Goal: Task Accomplishment & Management: Complete application form

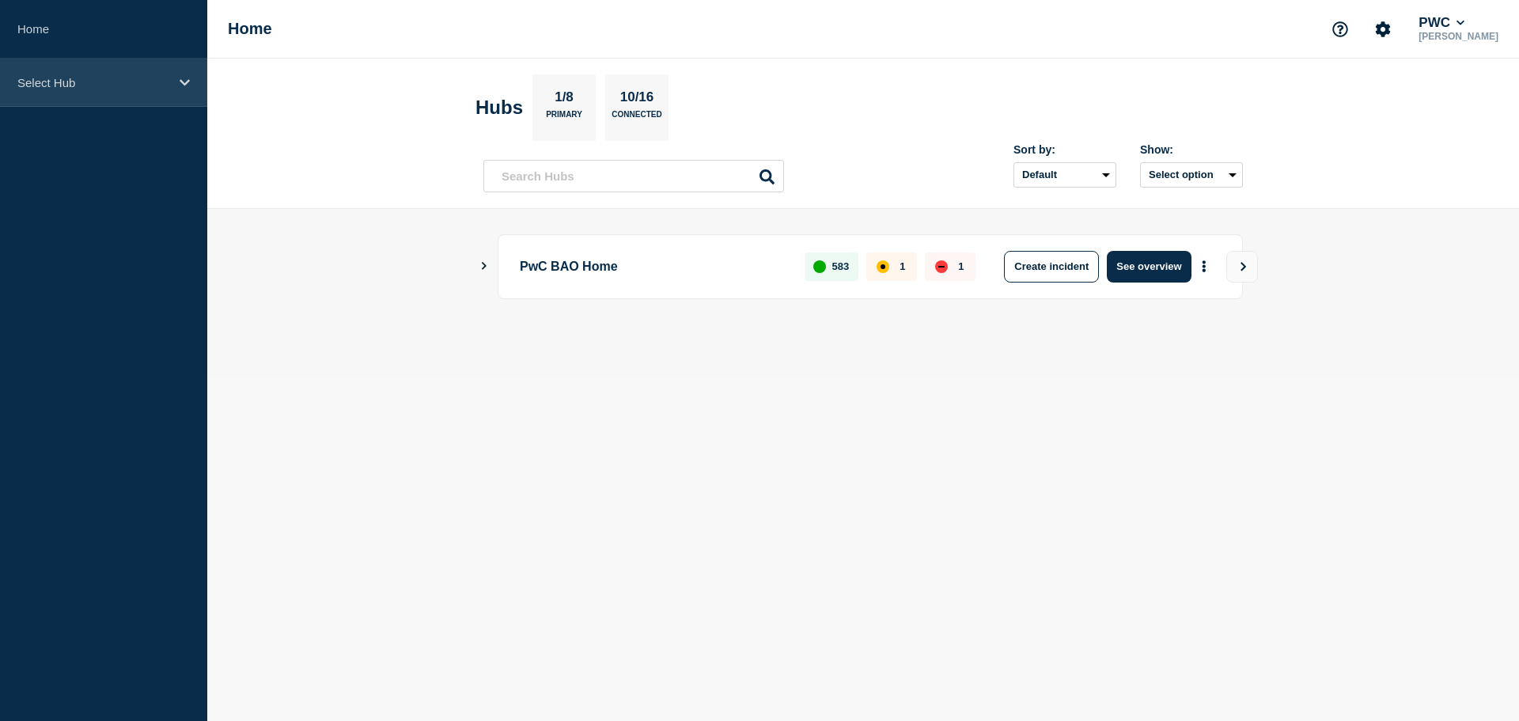
click at [106, 91] on div "Select Hub" at bounding box center [103, 83] width 207 height 48
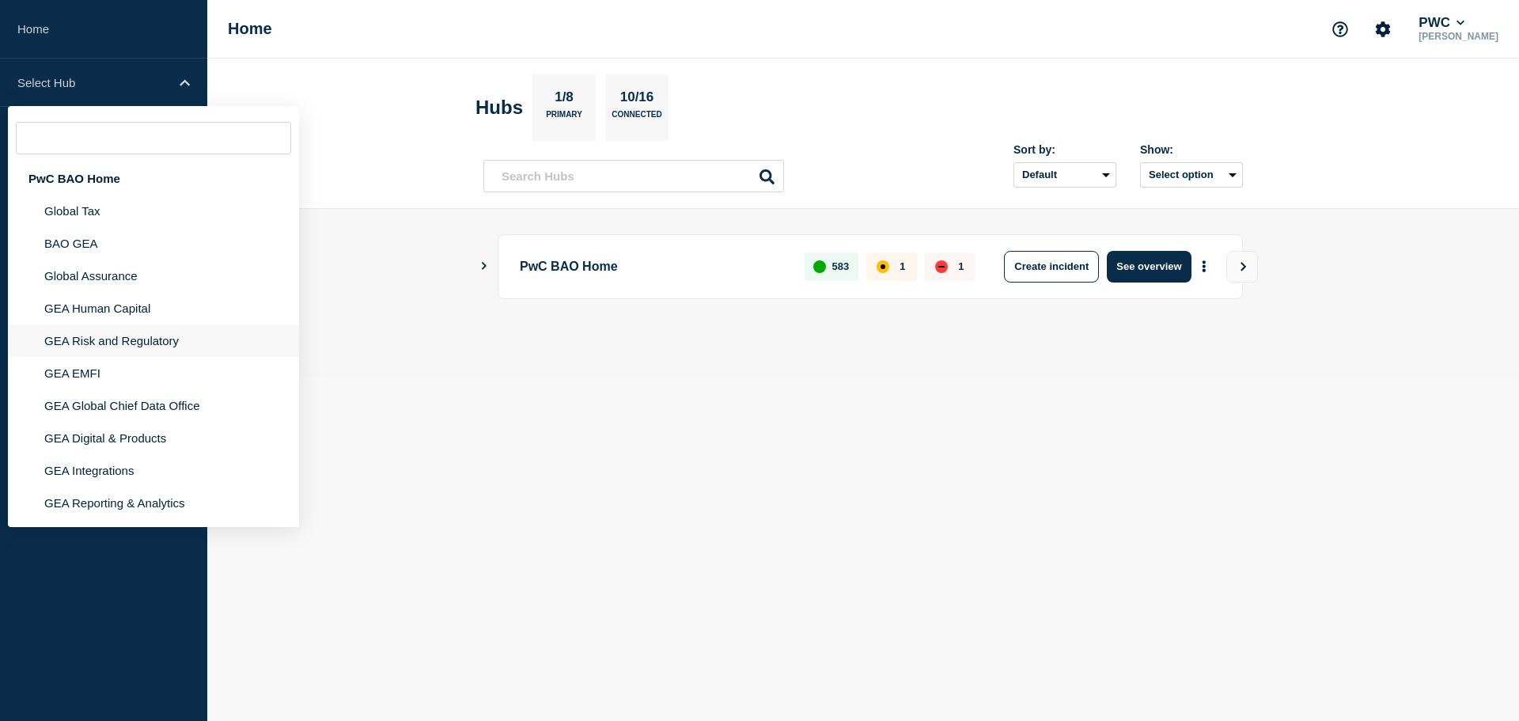
click at [149, 357] on li "GEA Risk and Regulatory" at bounding box center [153, 373] width 291 height 32
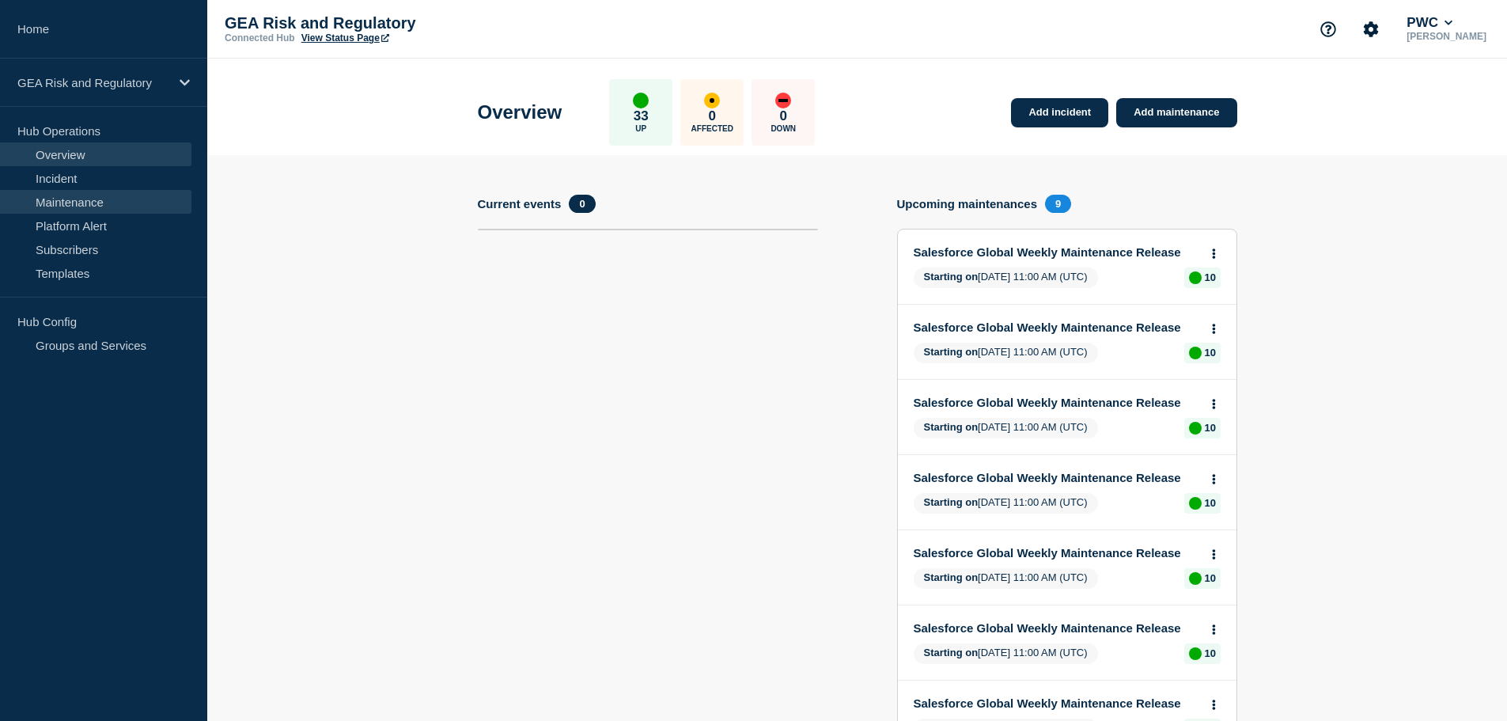
click at [87, 208] on link "Maintenance" at bounding box center [95, 202] width 191 height 24
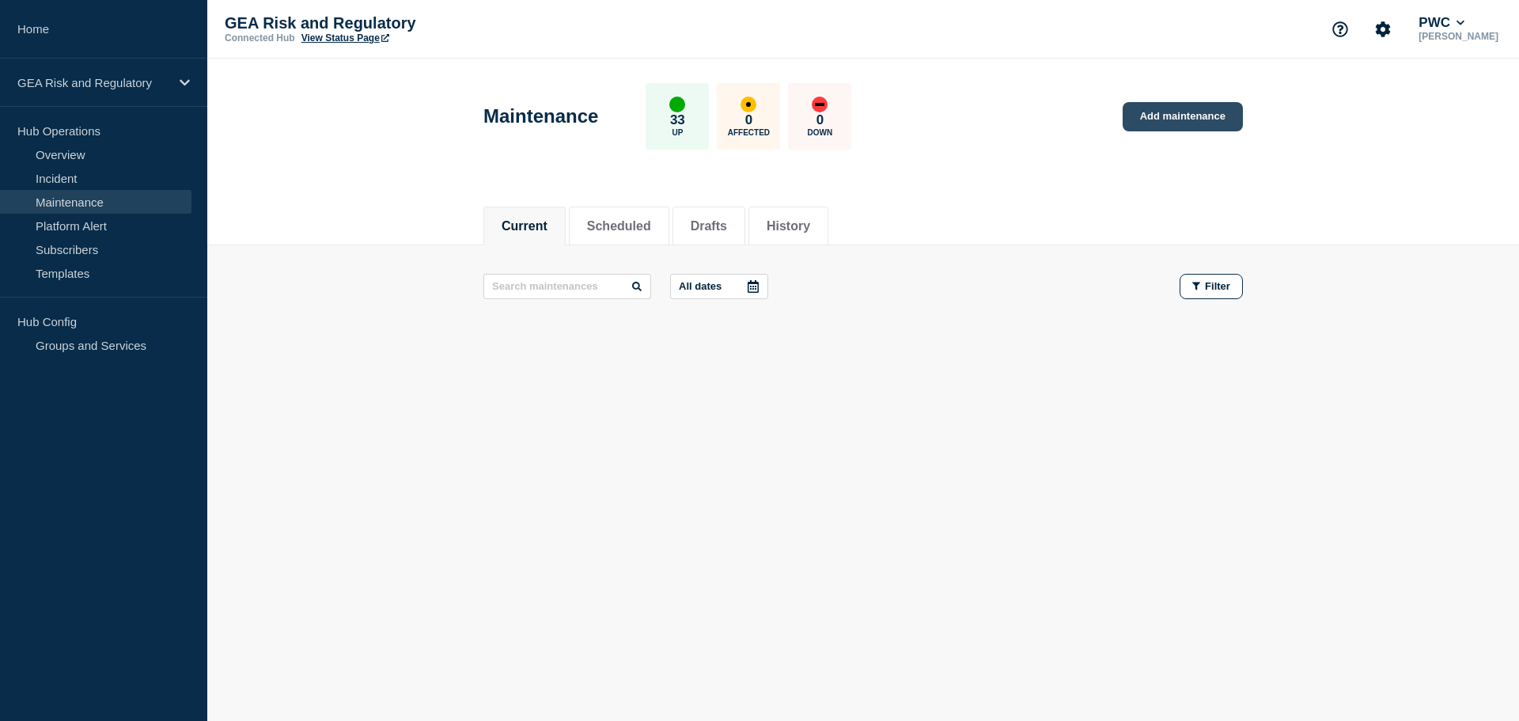
click at [1180, 119] on link "Add maintenance" at bounding box center [1182, 116] width 120 height 29
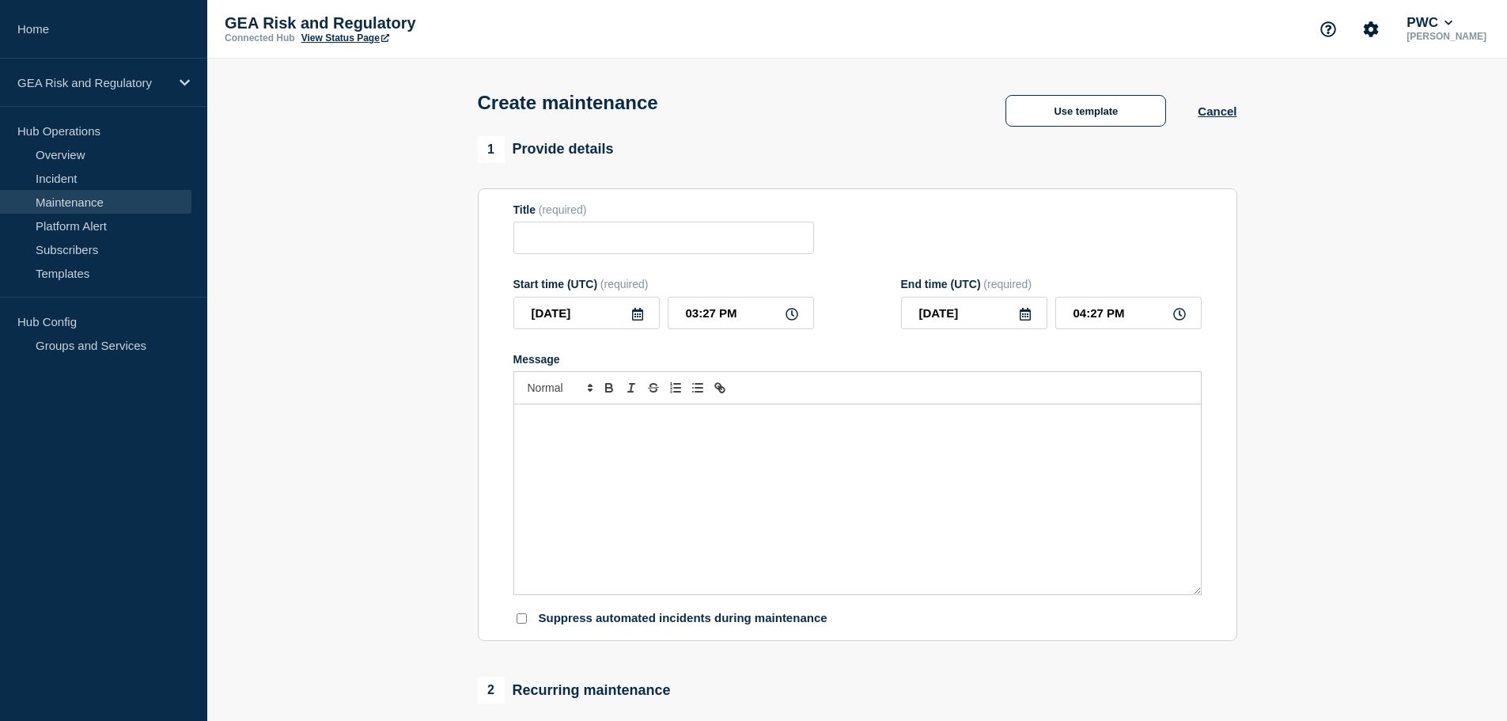
click at [642, 479] on div "Message" at bounding box center [857, 499] width 686 height 190
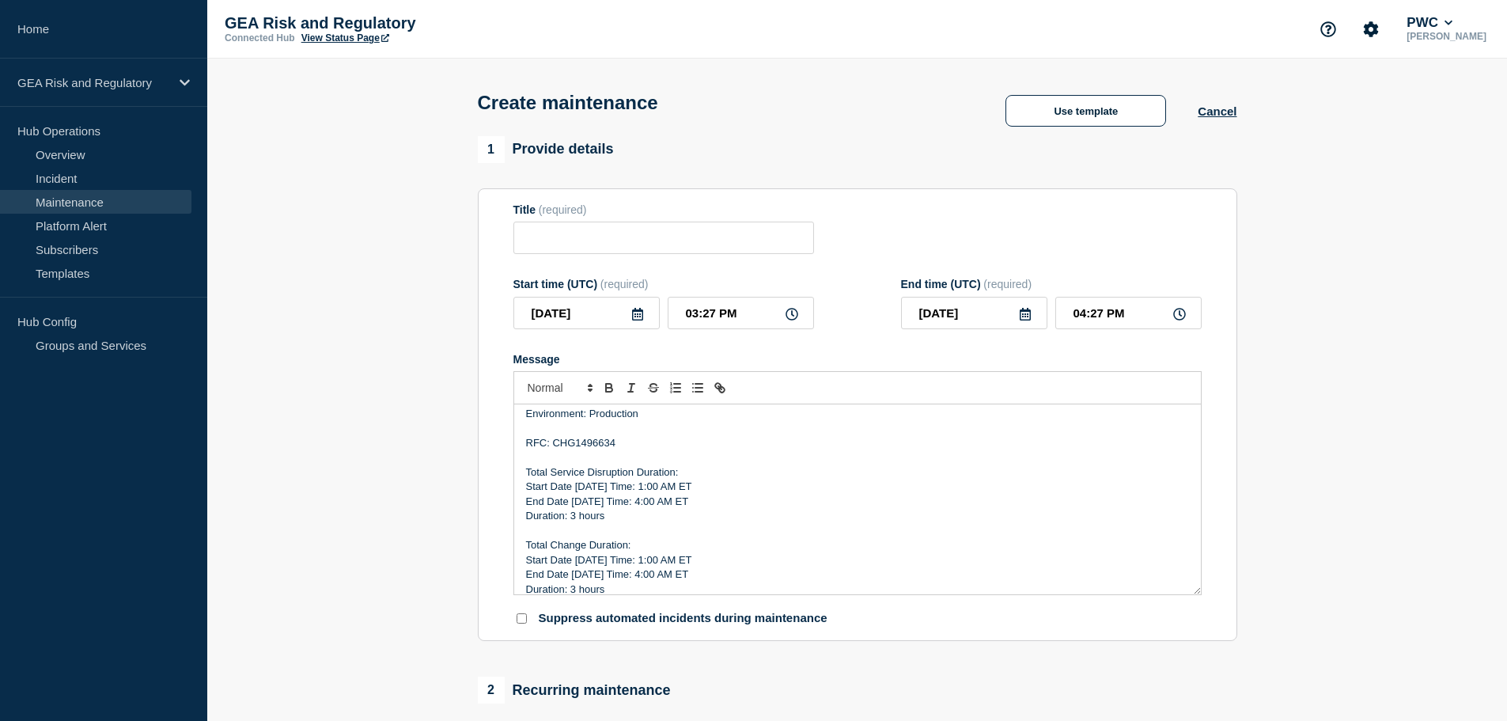
click at [592, 445] on p "RFC: CHG1496634" at bounding box center [857, 443] width 663 height 14
drag, startPoint x: 622, startPoint y: 521, endPoint x: 517, endPoint y: 477, distance: 114.1
click at [517, 477] on div "Description: This deployment for Automated Investment Recording (AIR) is relate…" at bounding box center [857, 499] width 686 height 190
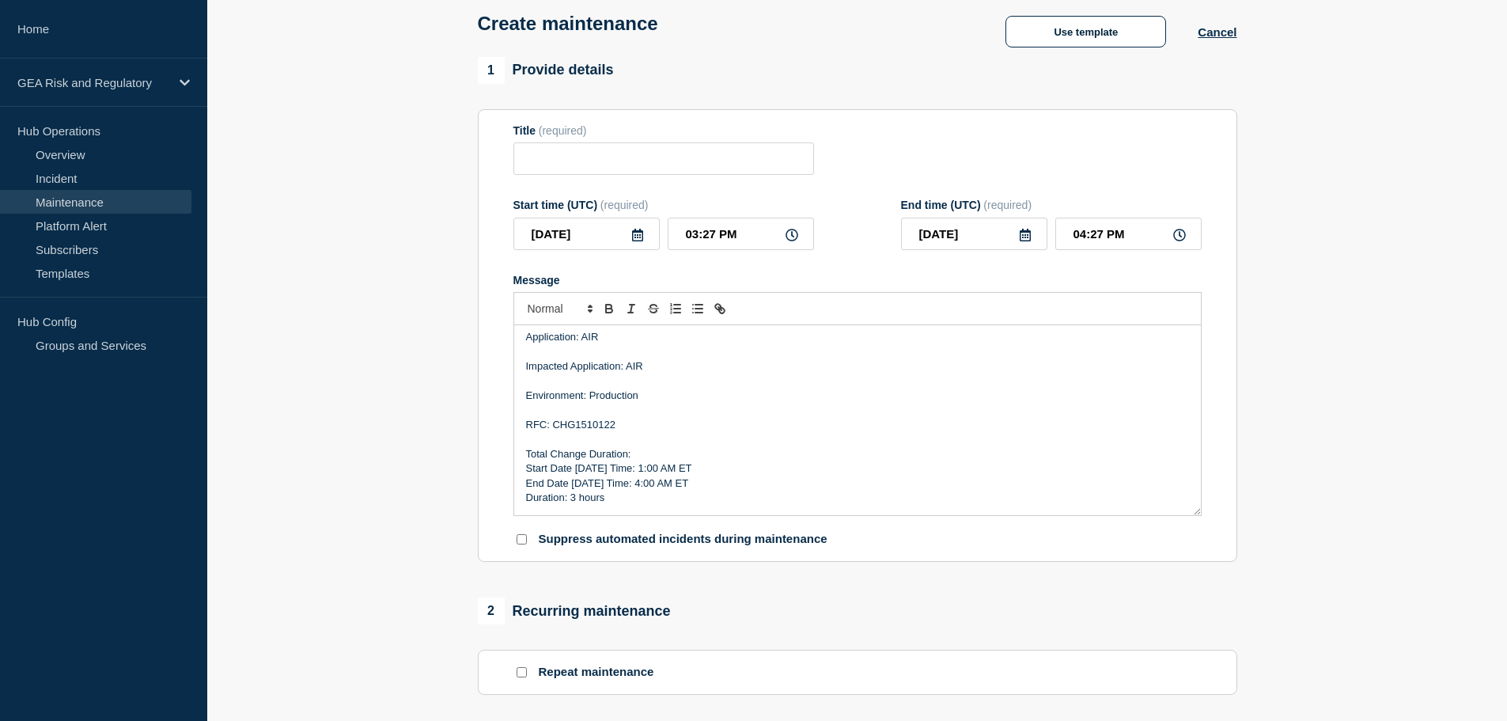
scroll to position [132, 0]
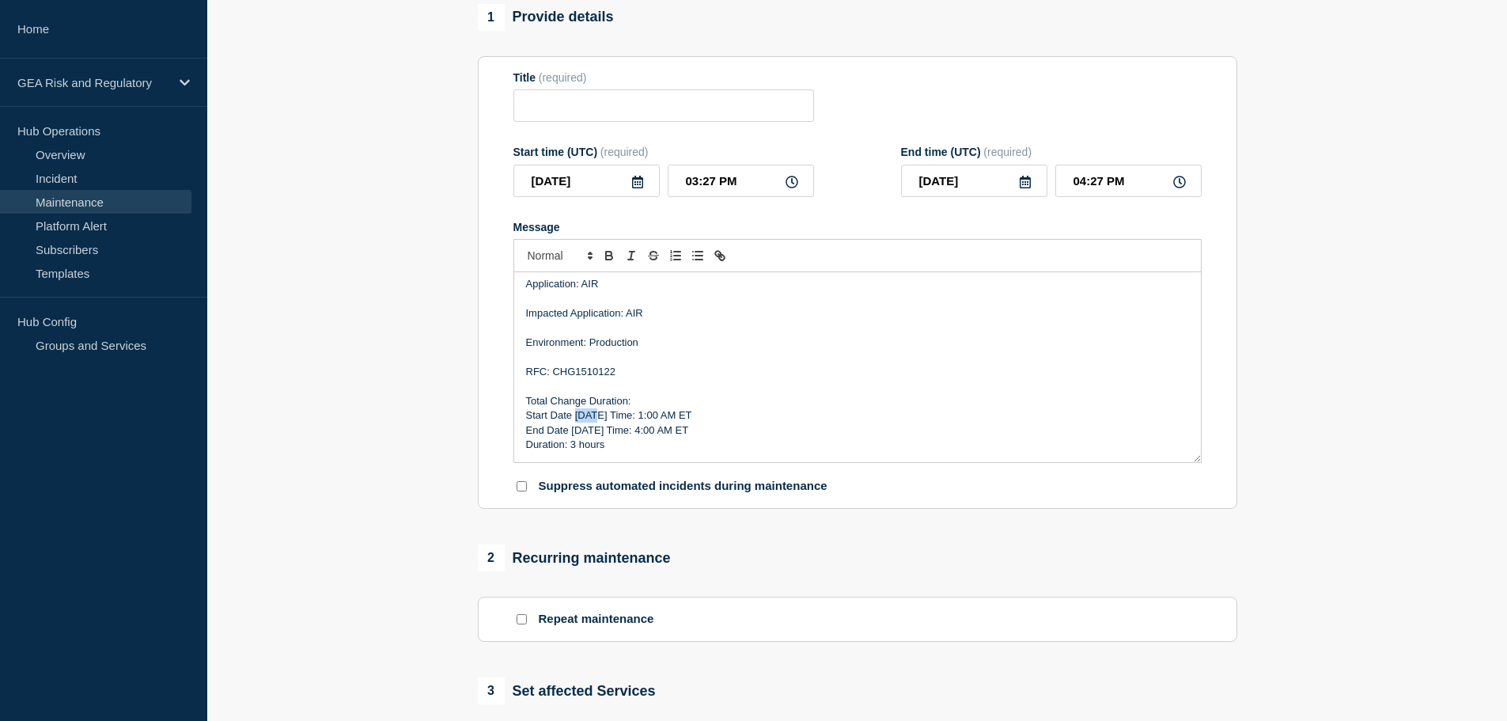
drag, startPoint x: 592, startPoint y: 416, endPoint x: 577, endPoint y: 416, distance: 15.0
click at [577, 416] on p "Start Date [DATE] Time: 1:00 AM ET" at bounding box center [857, 415] width 663 height 14
click at [641, 414] on p "Start Date [DATE] Time: 1:00 AM ET" at bounding box center [857, 415] width 663 height 14
drag, startPoint x: 588, startPoint y: 431, endPoint x: 572, endPoint y: 429, distance: 15.9
click at [572, 429] on p "End Date [DATE] Time: 4:00 AM ET" at bounding box center [857, 430] width 663 height 14
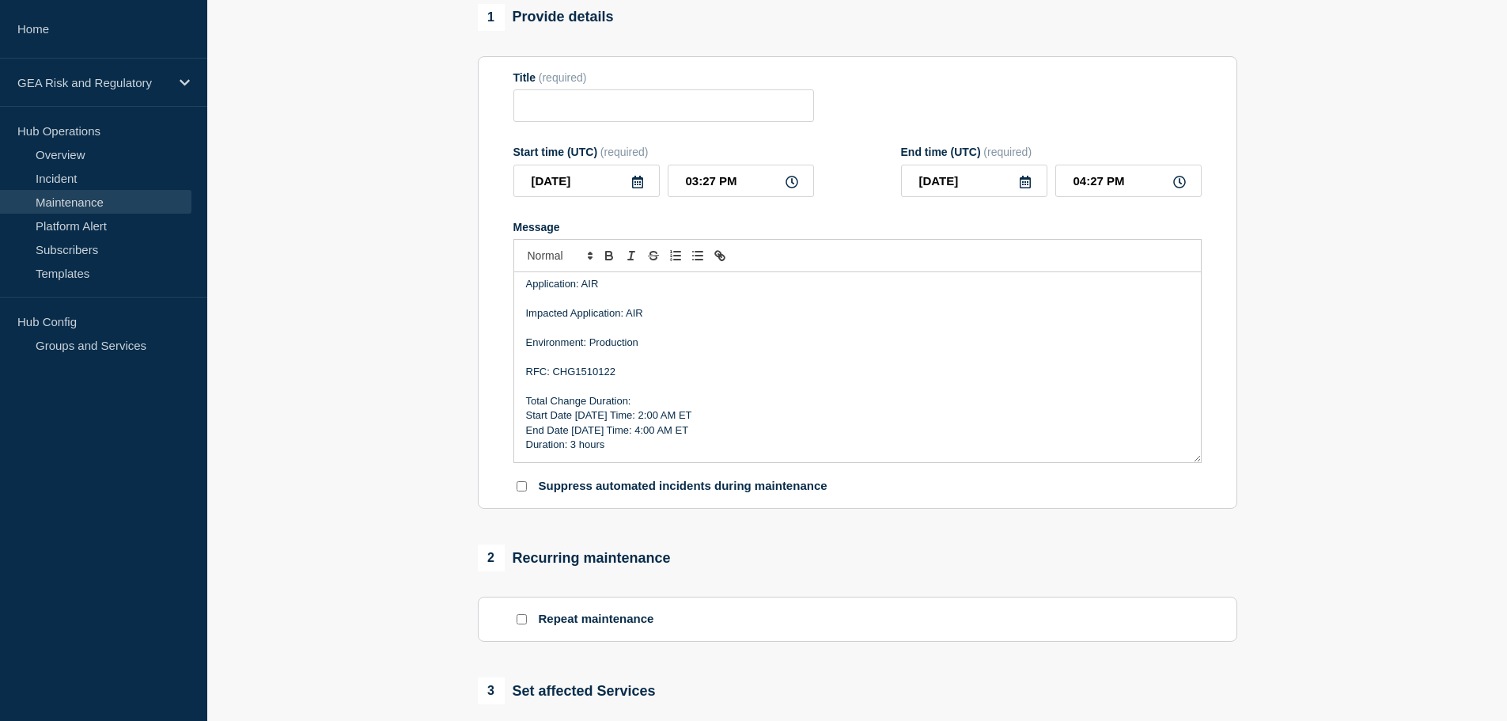
click at [640, 432] on p "End Date [DATE] Time: 4:00 AM ET" at bounding box center [857, 430] width 663 height 14
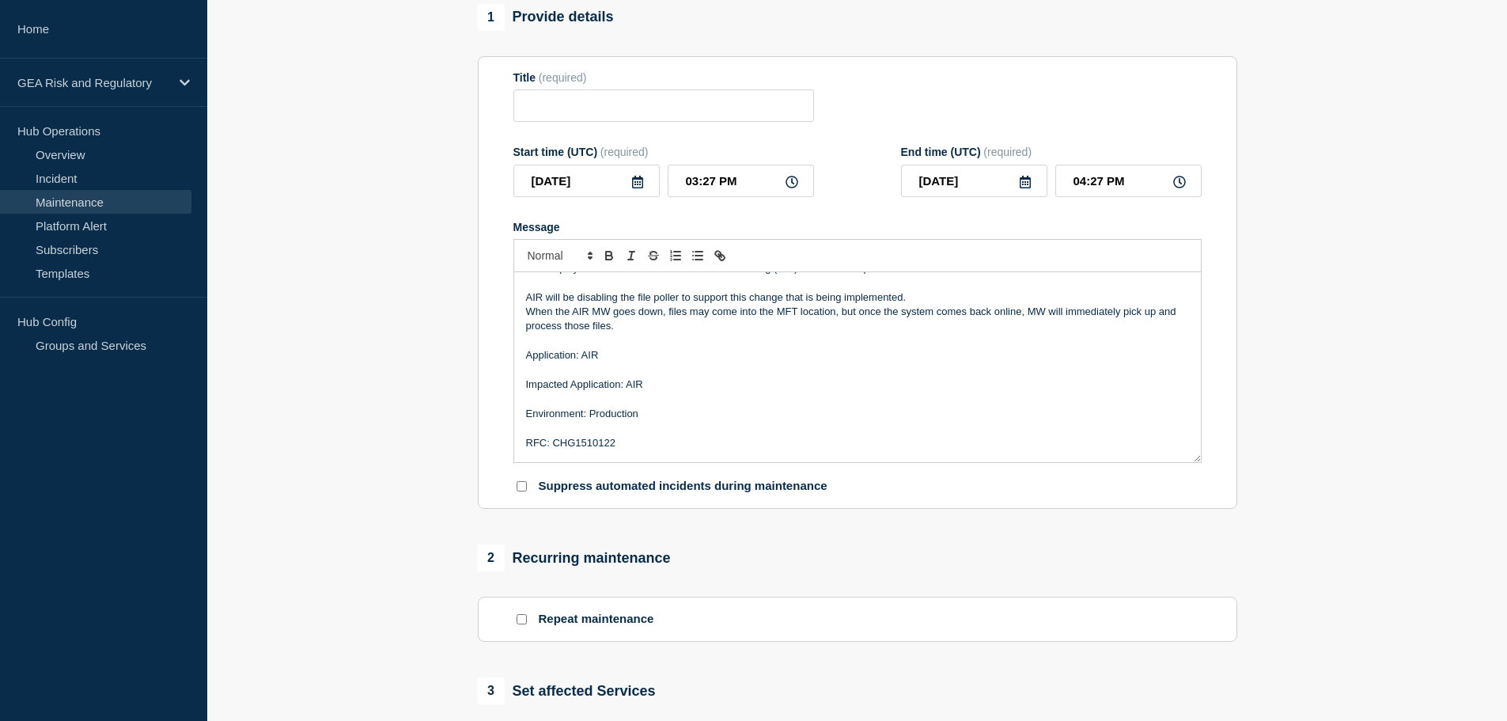
scroll to position [0, 0]
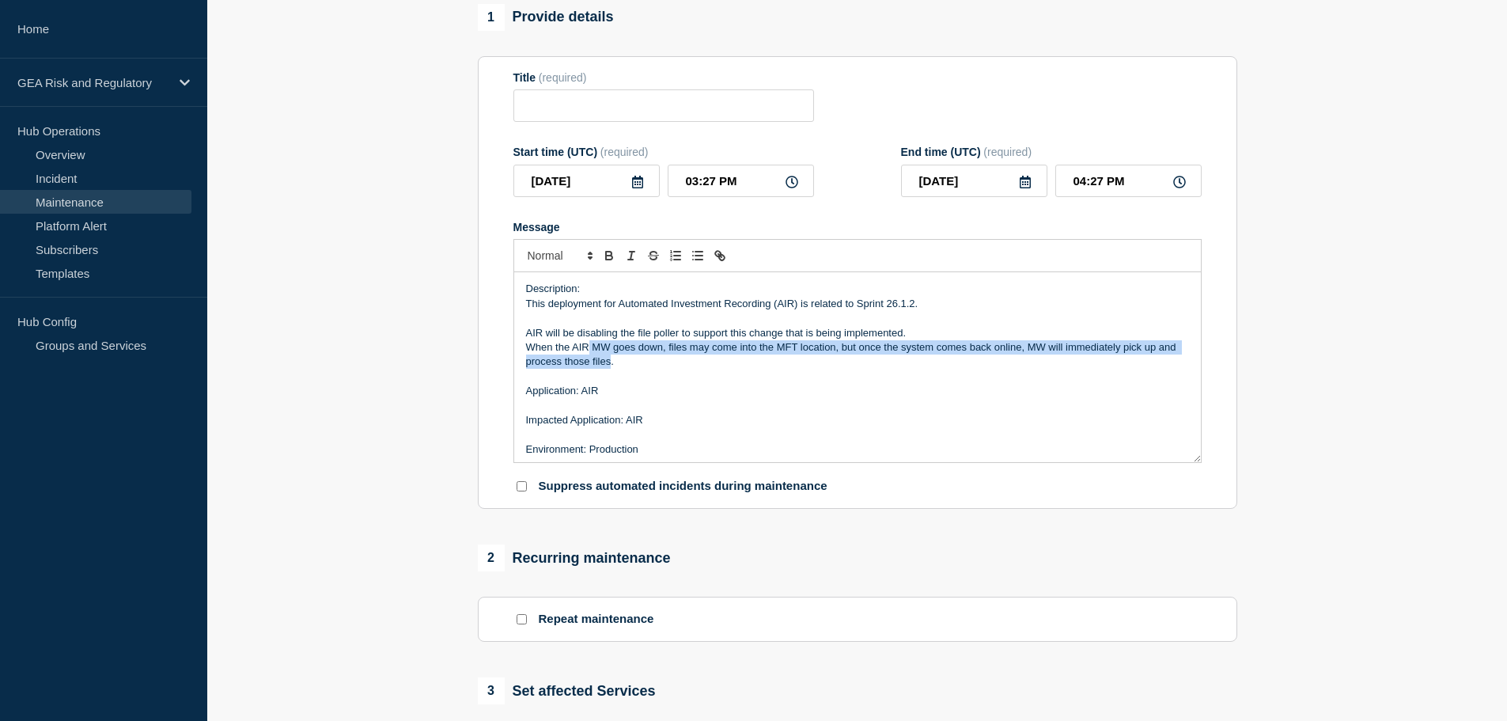
drag, startPoint x: 608, startPoint y: 365, endPoint x: 588, endPoint y: 357, distance: 21.6
click at [588, 357] on p "When the AIR MW goes down, files may come into the MFT location, but once the s…" at bounding box center [857, 354] width 663 height 29
click at [661, 356] on p "When the AIR MW goes down, files may come into the MFT location, but once the s…" at bounding box center [857, 354] width 663 height 29
drag, startPoint x: 631, startPoint y: 361, endPoint x: 531, endPoint y: 322, distance: 107.9
click at [531, 322] on div "Description: This deployment for Automated Investment Recording (AIR) is relate…" at bounding box center [857, 367] width 686 height 190
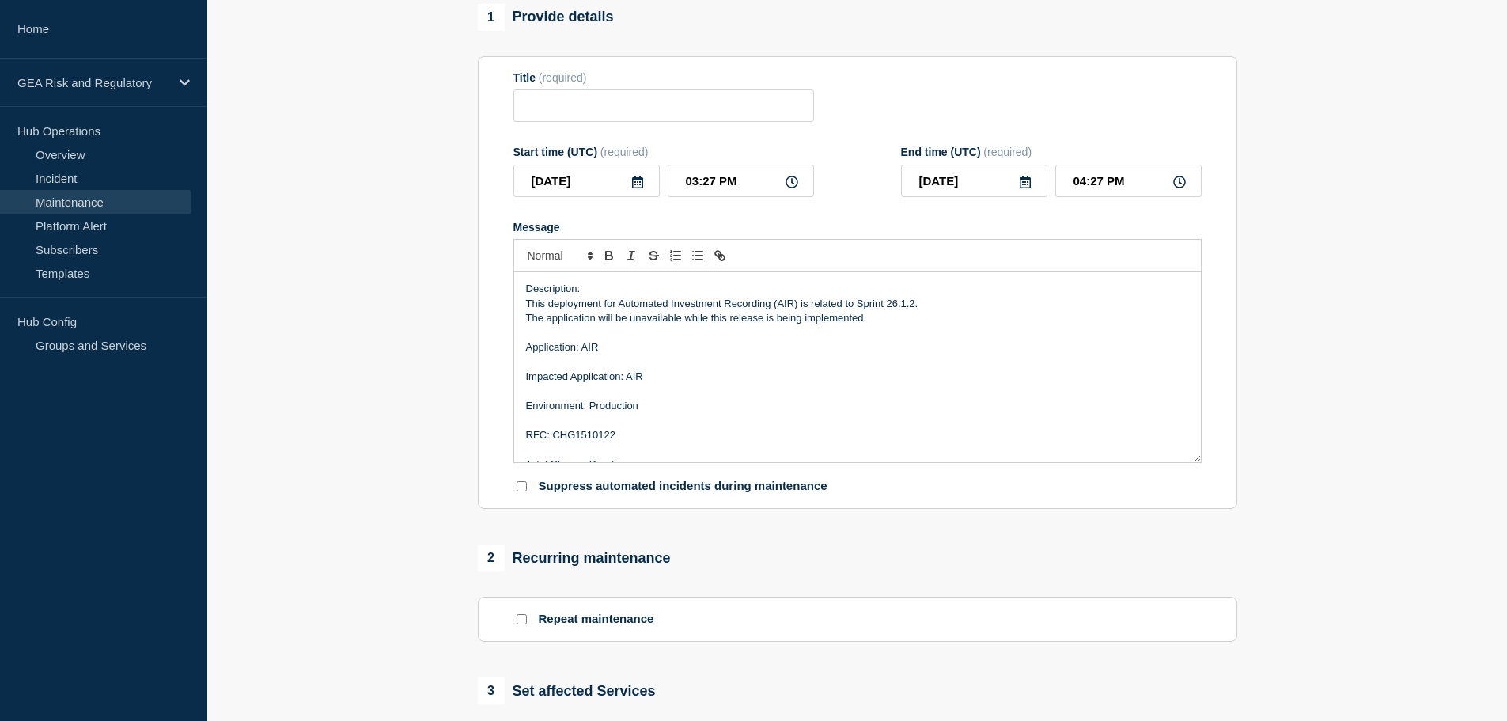
click at [631, 320] on p "The application will be unavailable while this release is being implemented." at bounding box center [857, 318] width 663 height 14
click at [566, 107] on input "Title" at bounding box center [663, 105] width 301 height 32
paste input "AIR - Production - Sprint 26.1.2 Deployment"
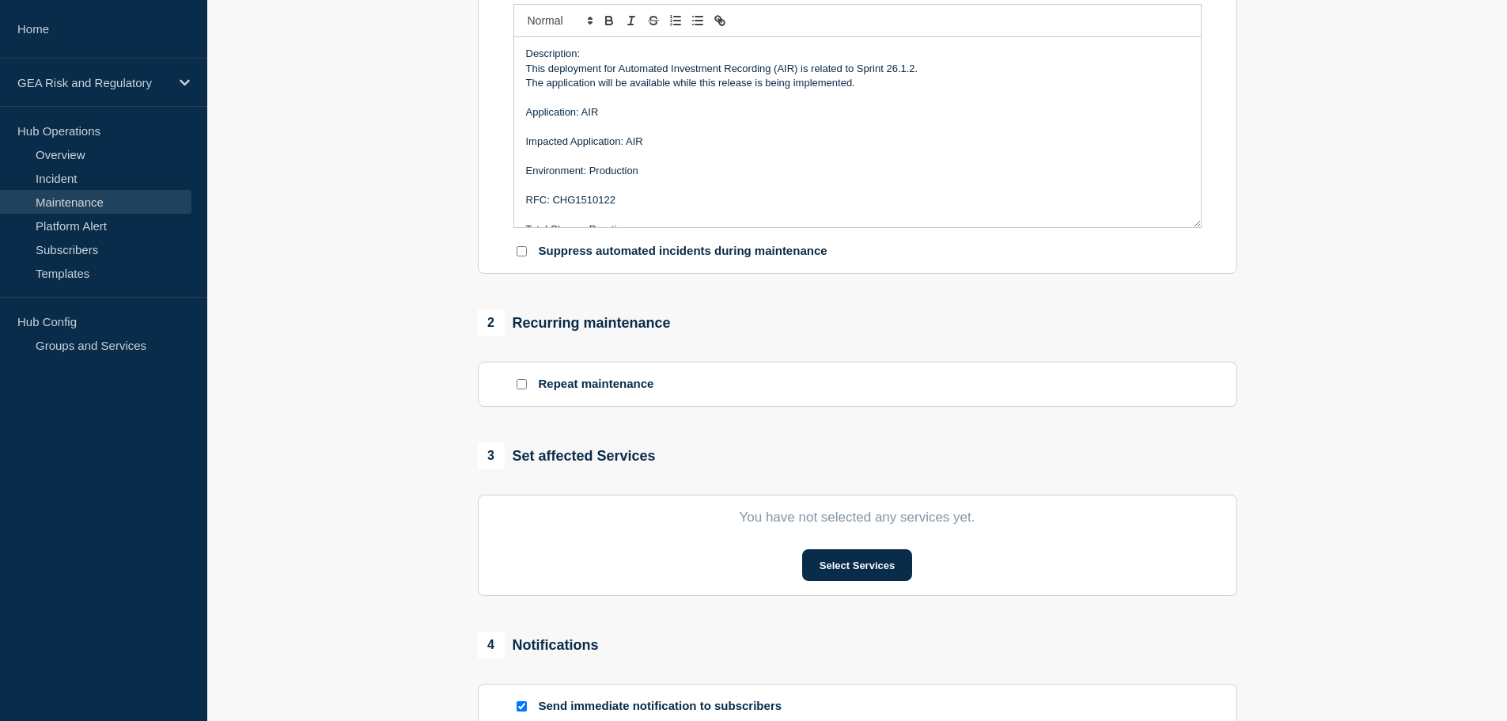
scroll to position [659, 0]
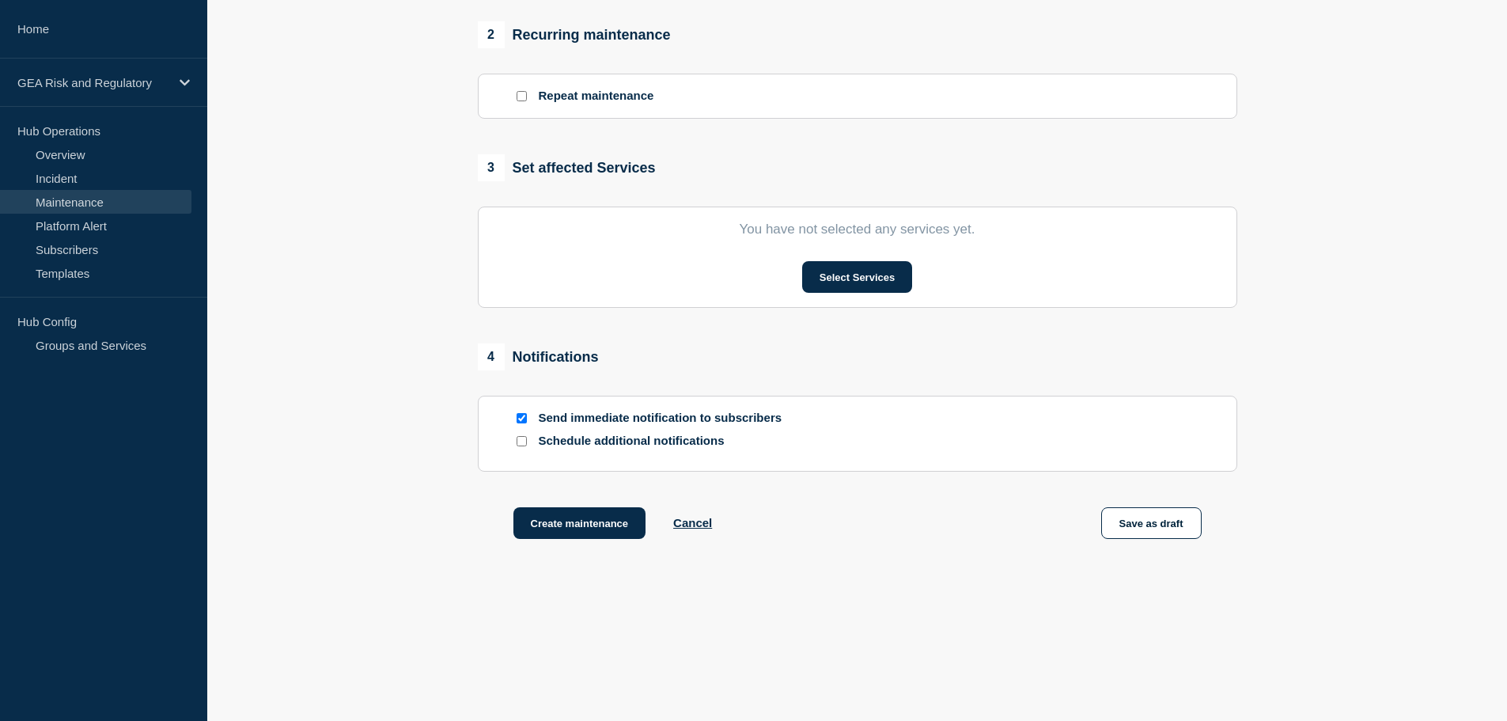
type input "AIR - Production - Sprint 26.1.2 Deployment"
click at [524, 414] on input "Send immediate notification to subscribers" at bounding box center [521, 418] width 10 height 10
checkbox input "false"
click at [877, 259] on section "You have not selected any services yet. Select Services" at bounding box center [857, 256] width 759 height 101
click at [887, 276] on button "Select Services" at bounding box center [857, 277] width 110 height 32
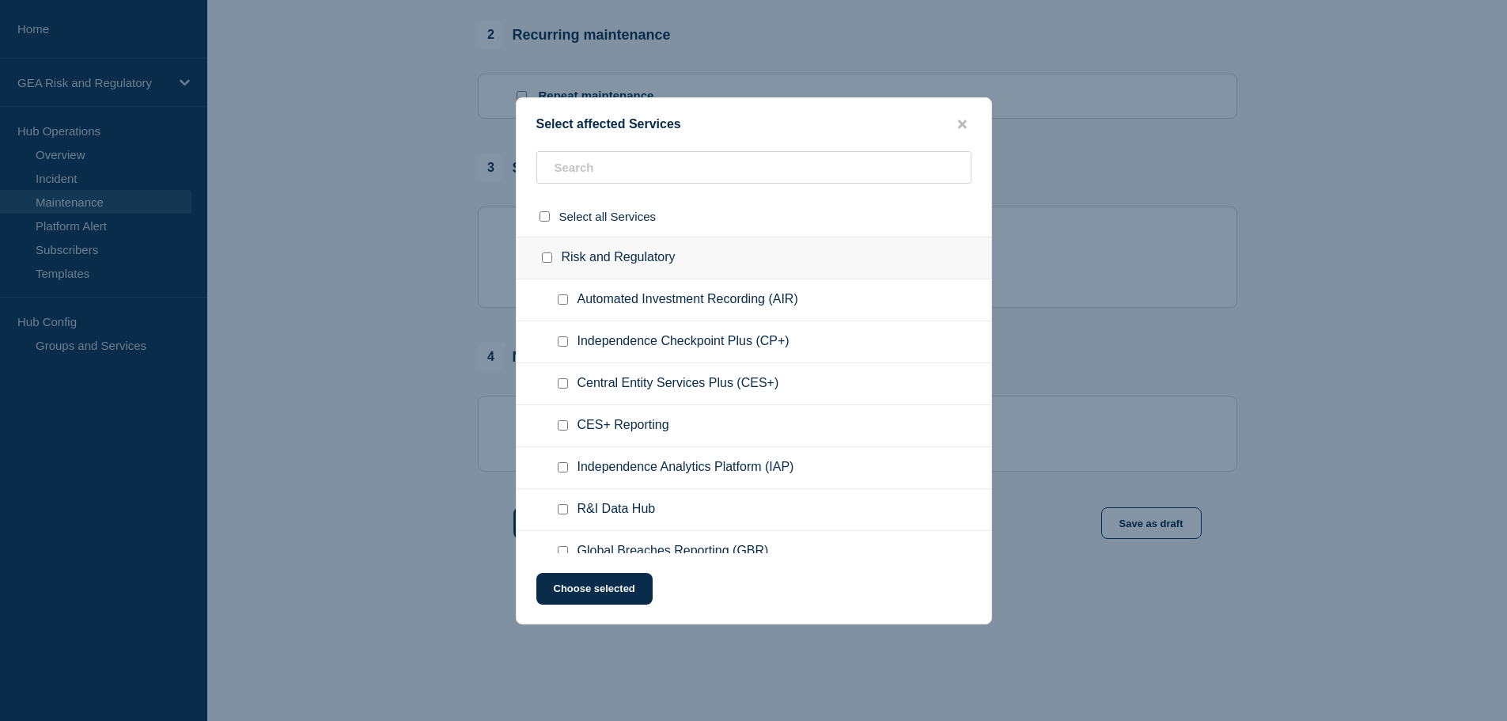
click at [561, 300] on input "Automated Investment Recording (AIR) checkbox" at bounding box center [563, 299] width 10 height 10
checkbox input "true"
click at [633, 584] on button "Choose selected" at bounding box center [594, 589] width 116 height 32
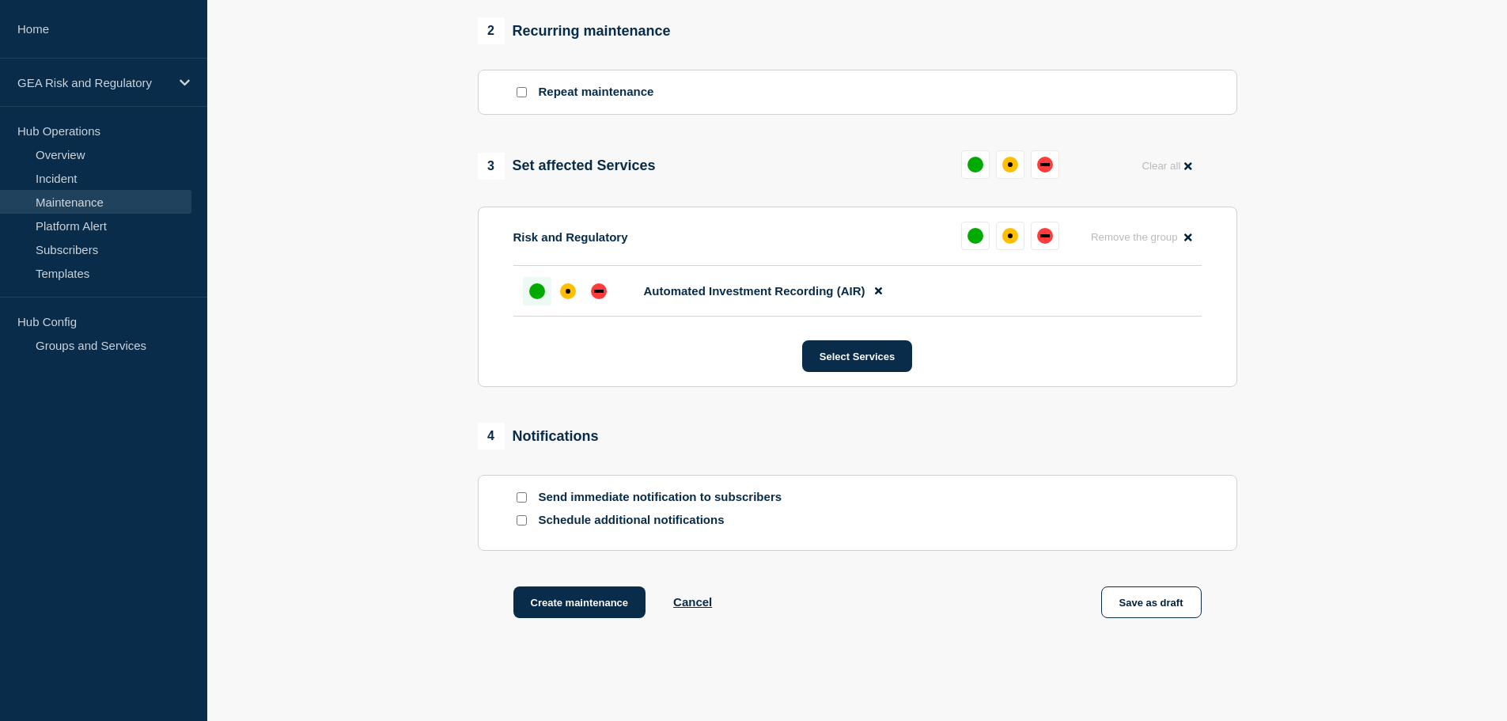
click at [535, 291] on div "up" at bounding box center [537, 291] width 16 height 16
click at [522, 501] on input "Send immediate notification to subscribers" at bounding box center [521, 497] width 10 height 10
checkbox input "true"
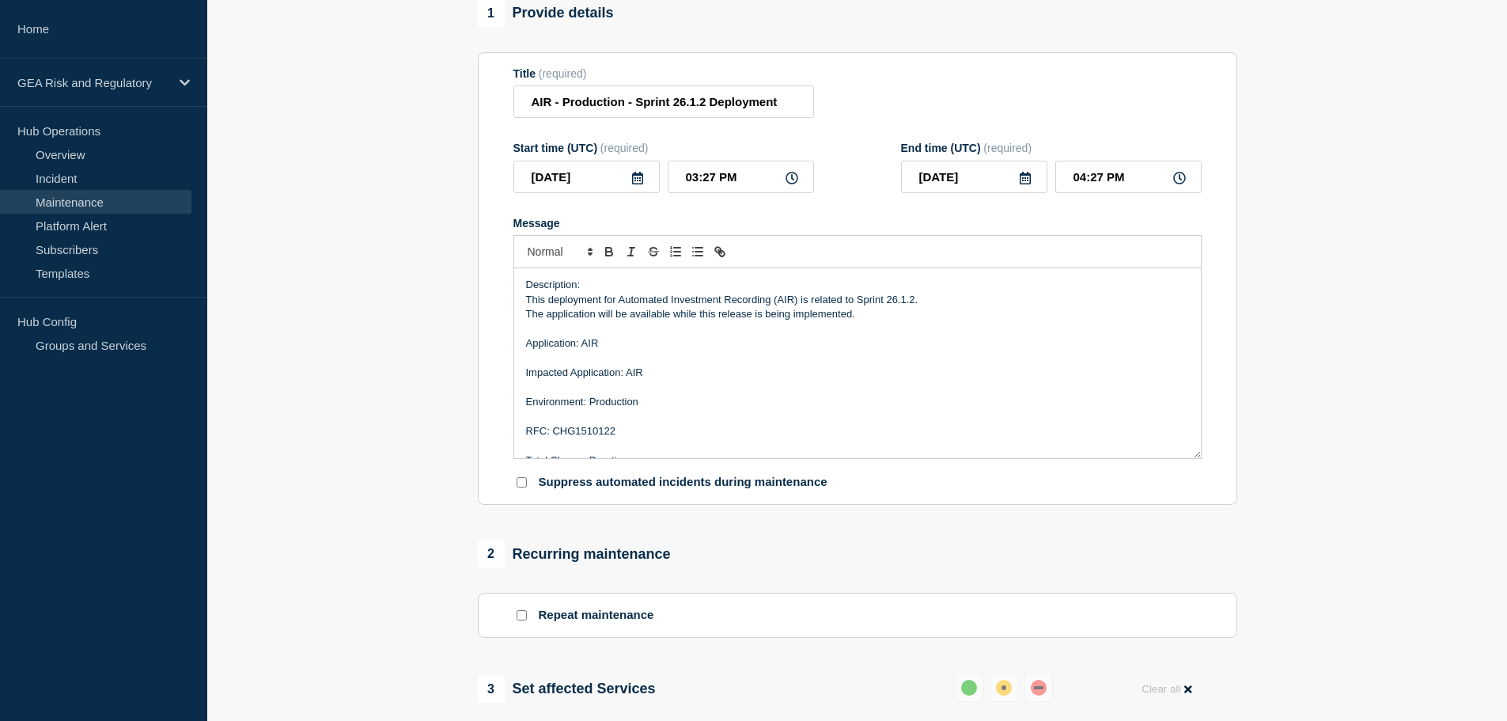
scroll to position [0, 0]
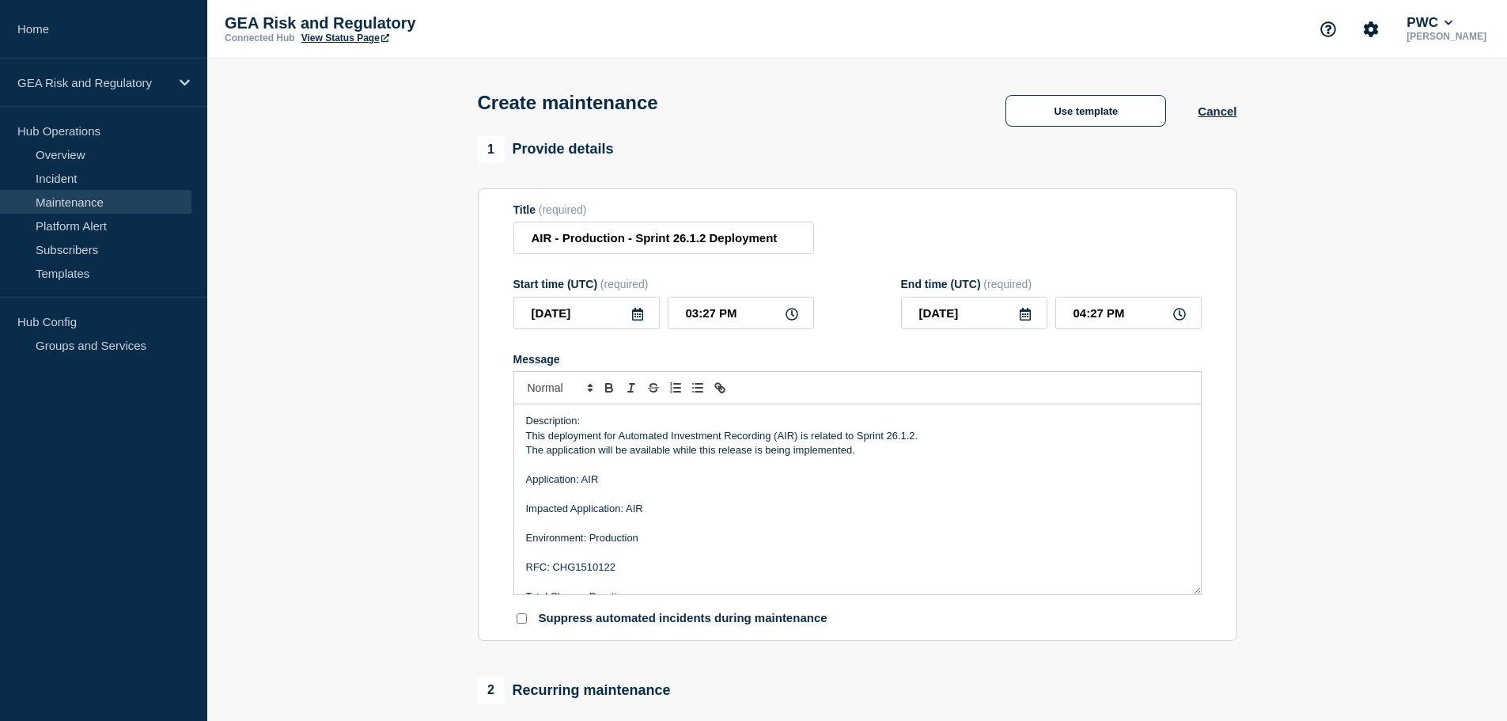
click at [637, 320] on icon at bounding box center [637, 314] width 13 height 13
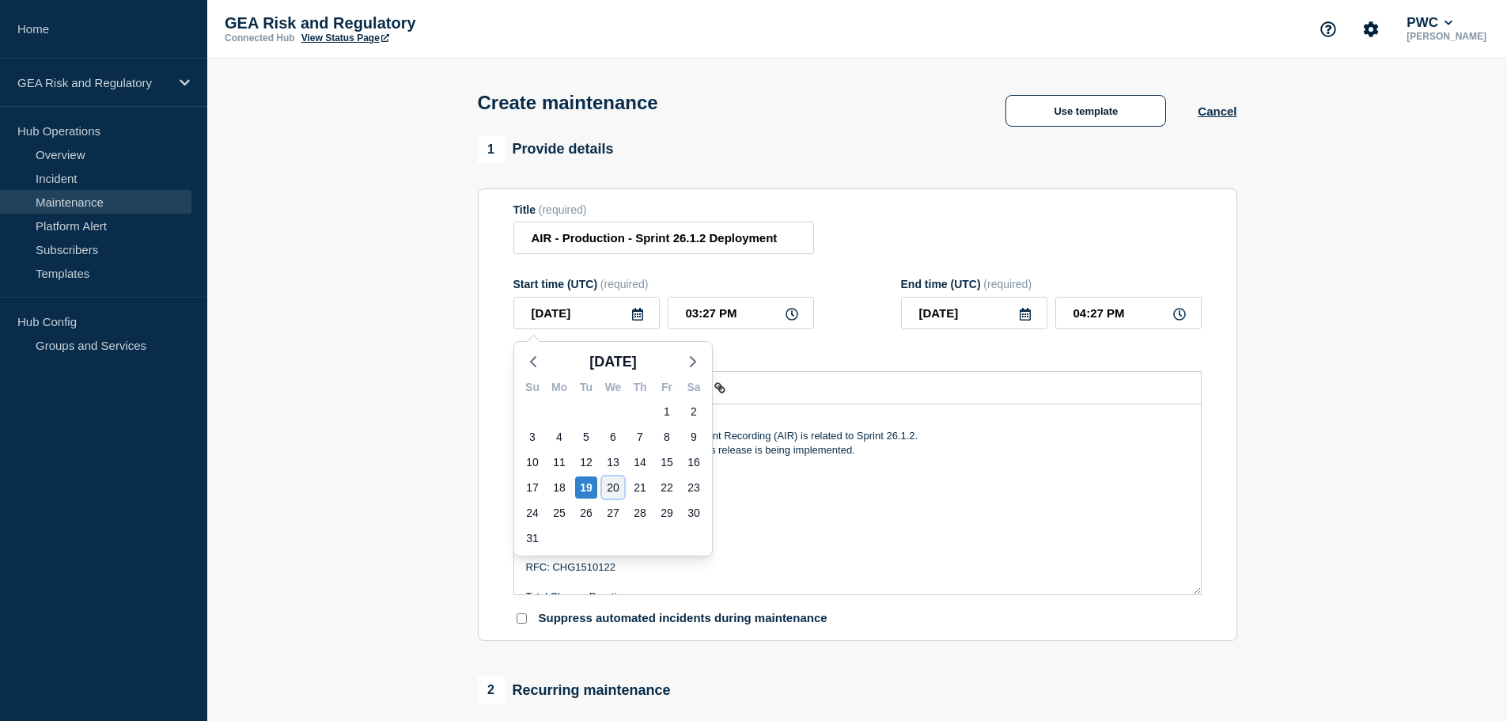
click at [611, 486] on div "20" at bounding box center [613, 487] width 22 height 22
type input "[DATE]"
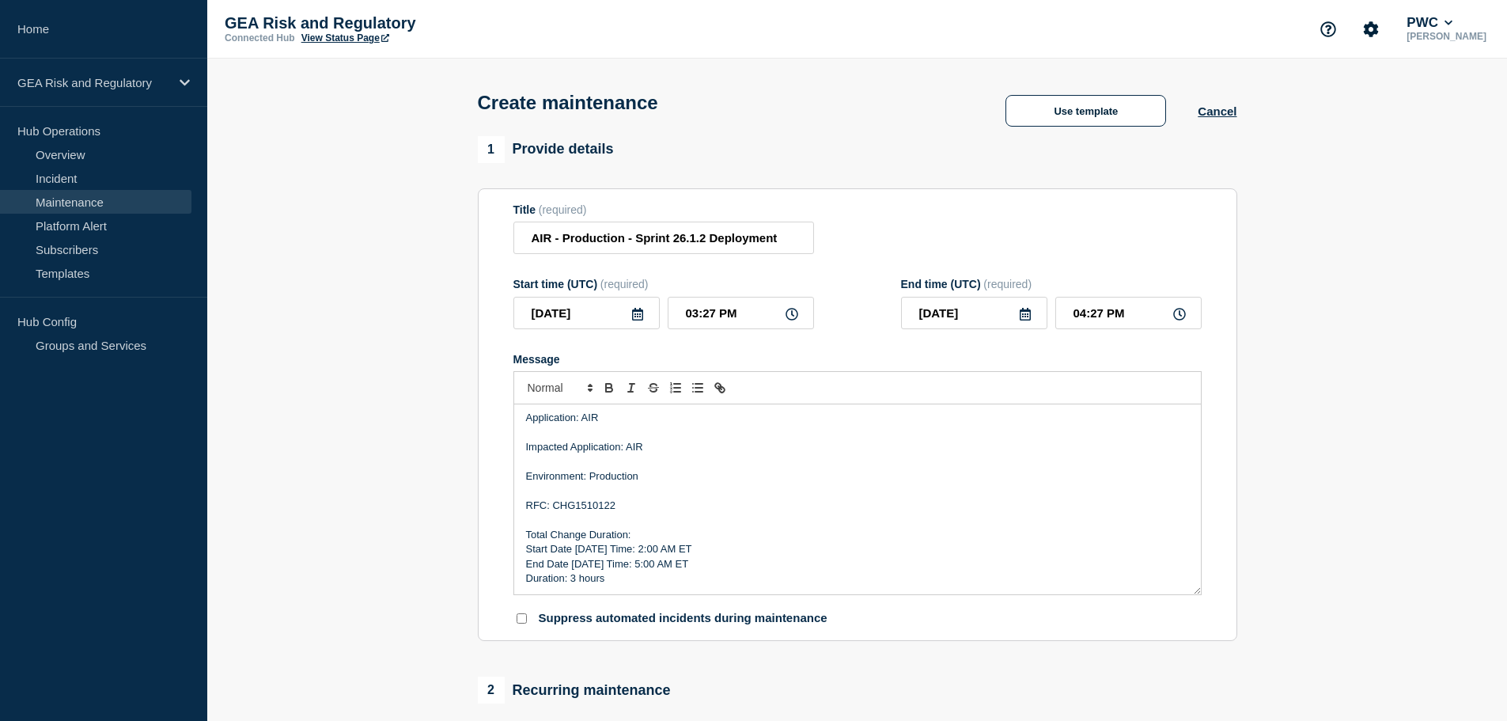
scroll to position [62, 0]
click at [681, 318] on input "03:27 PM" at bounding box center [741, 313] width 146 height 32
type input "06:27 PM"
type input "07:27 PM"
type input "06:07 PM"
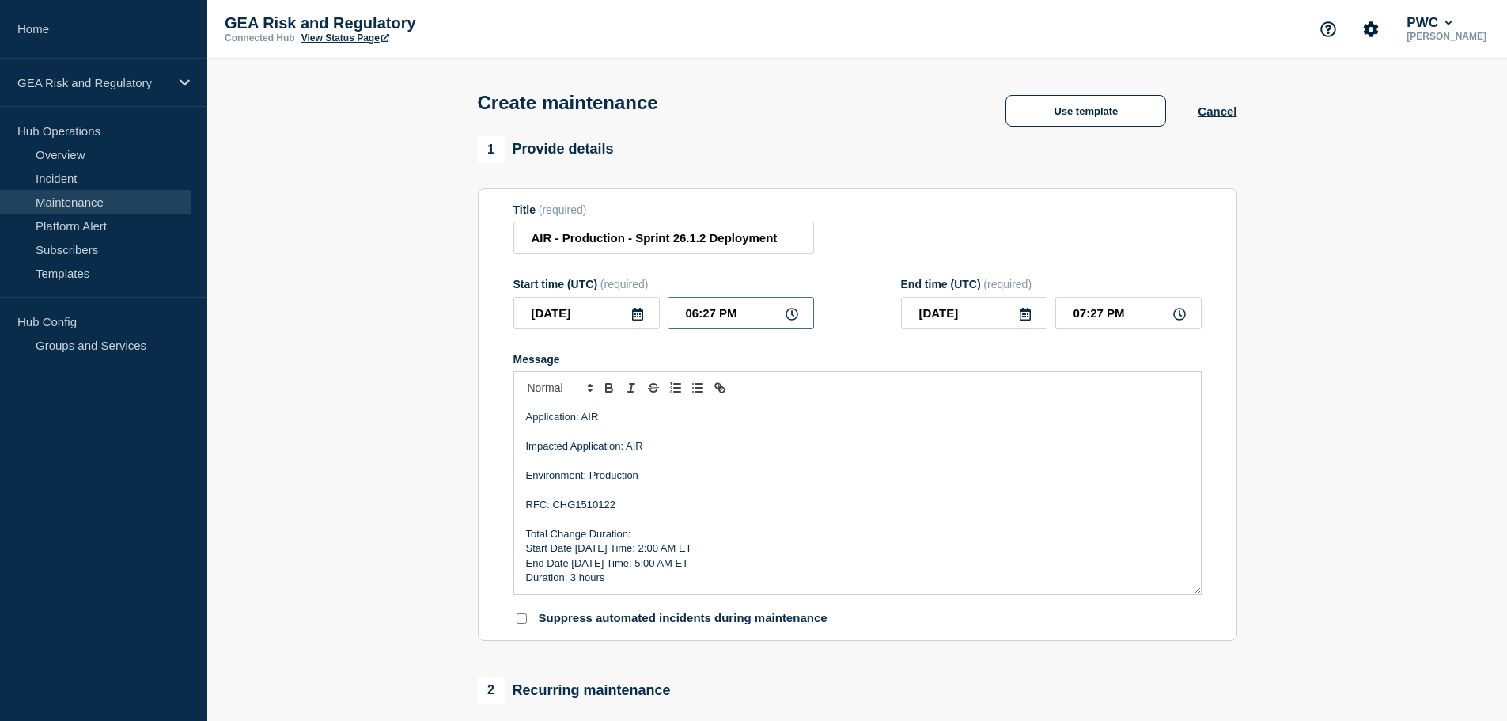
type input "07:07 PM"
type input "06:00 PM"
type input "07:00 PM"
type input "06:00 AM"
type input "09:00 AM"
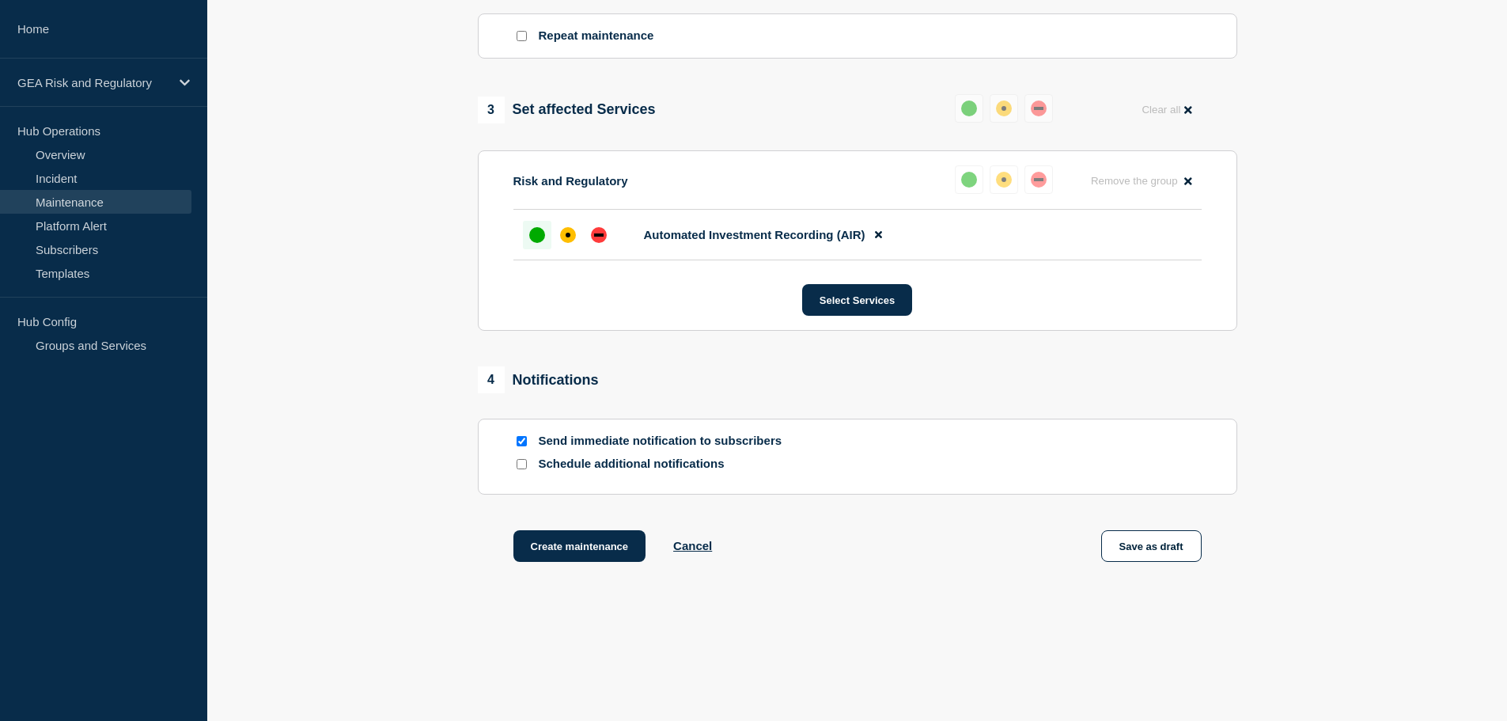
scroll to position [742, 0]
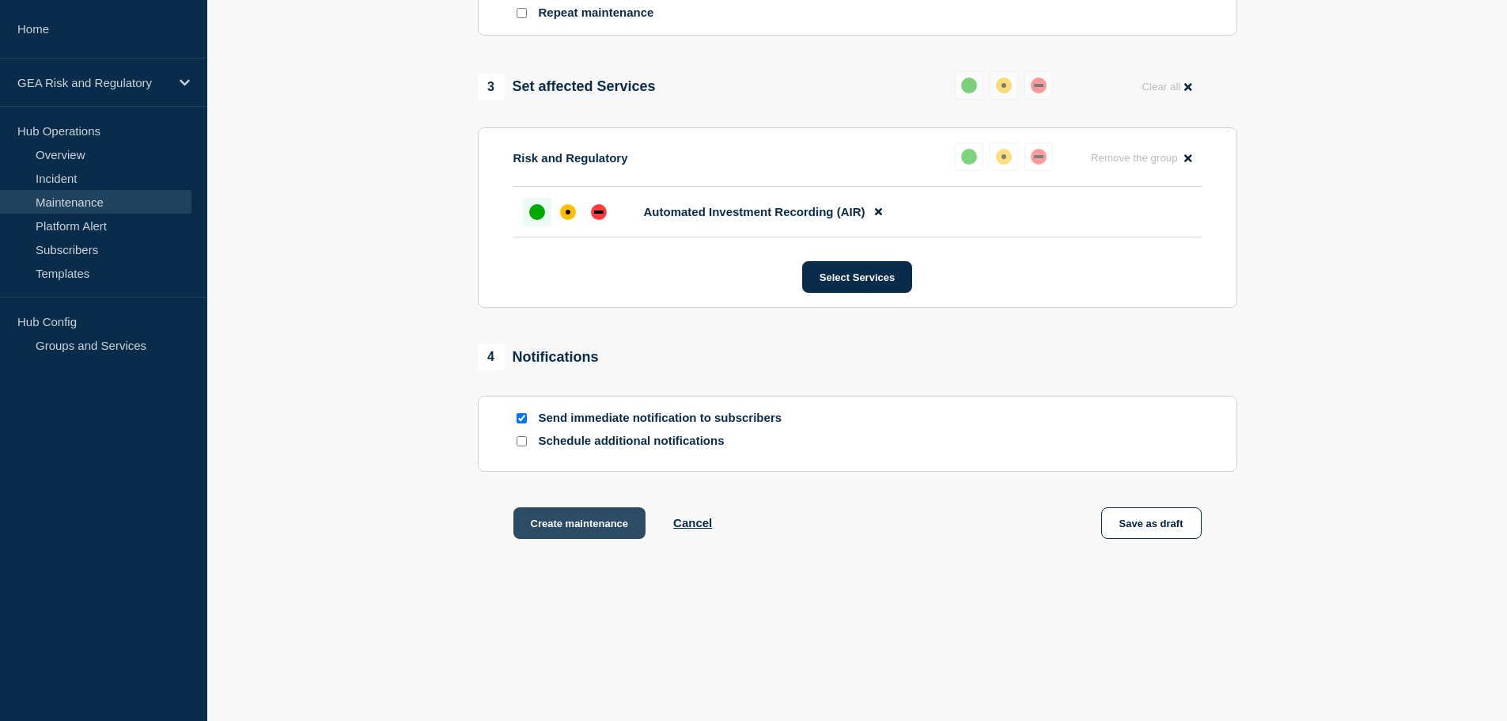
click at [587, 526] on button "Create maintenance" at bounding box center [579, 523] width 133 height 32
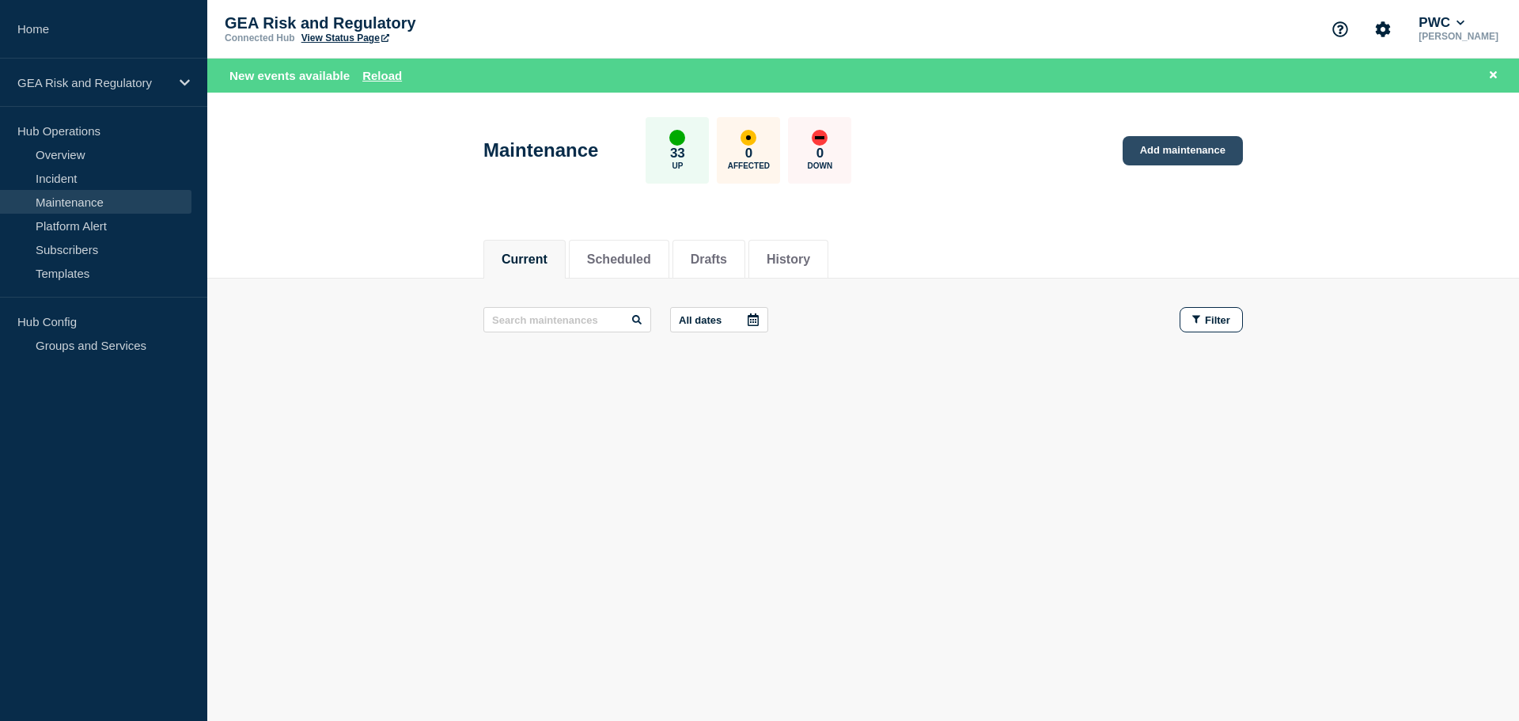
click at [1208, 146] on link "Add maintenance" at bounding box center [1182, 150] width 120 height 29
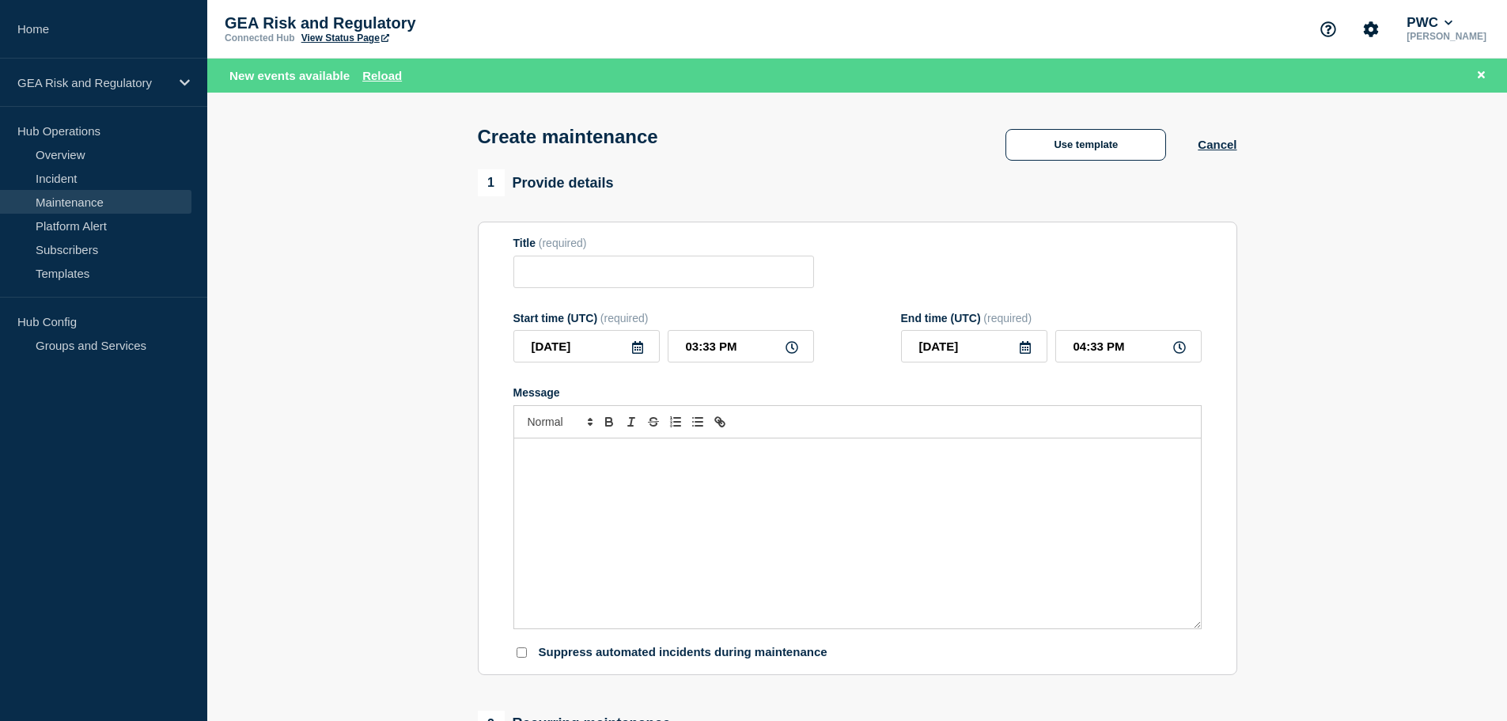
click at [625, 520] on div "Message" at bounding box center [857, 533] width 686 height 190
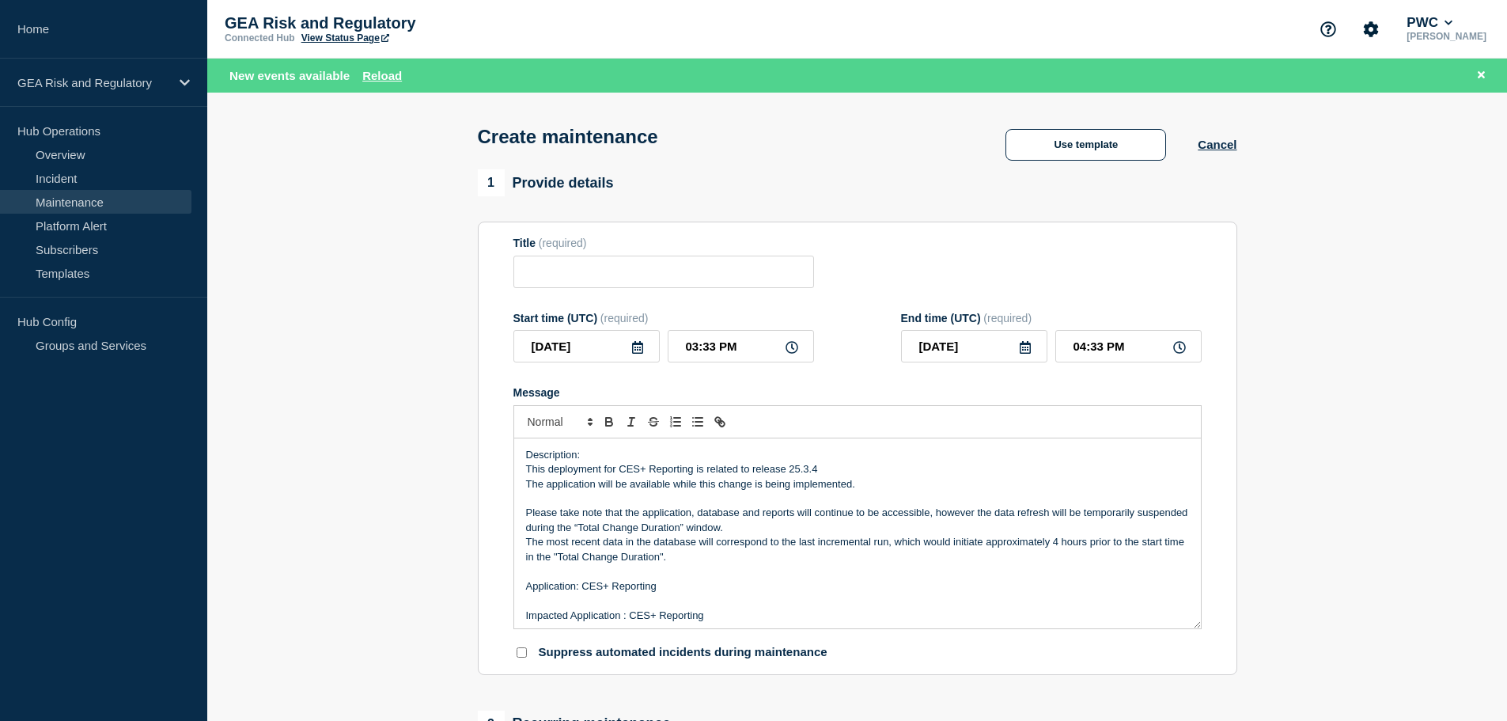
scroll to position [124, 0]
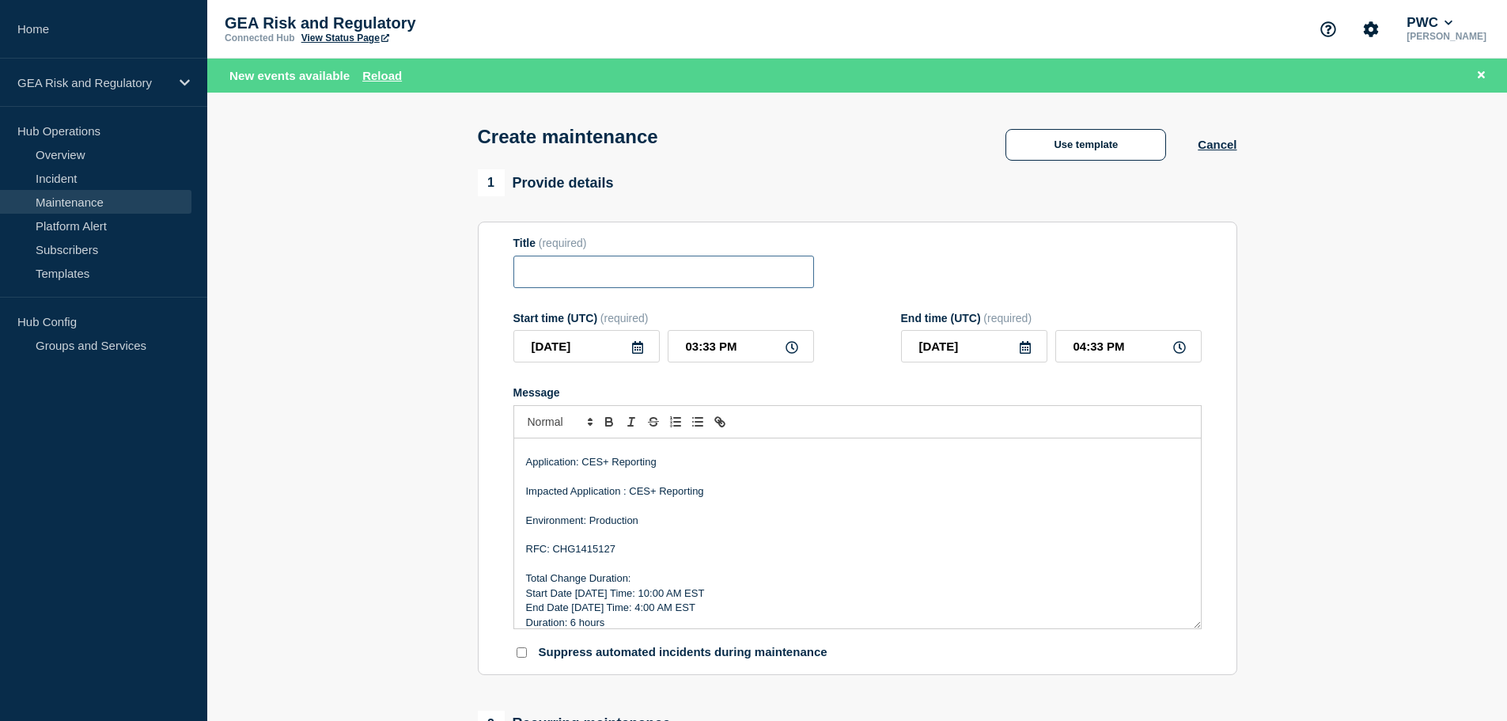
click at [569, 265] on input "Title" at bounding box center [663, 271] width 301 height 32
paste input "CES+ Reporting - Production - Release 25.3.4 Deployment"
type input "CES+ Reporting - Production - Release 25.3.4 Deployment"
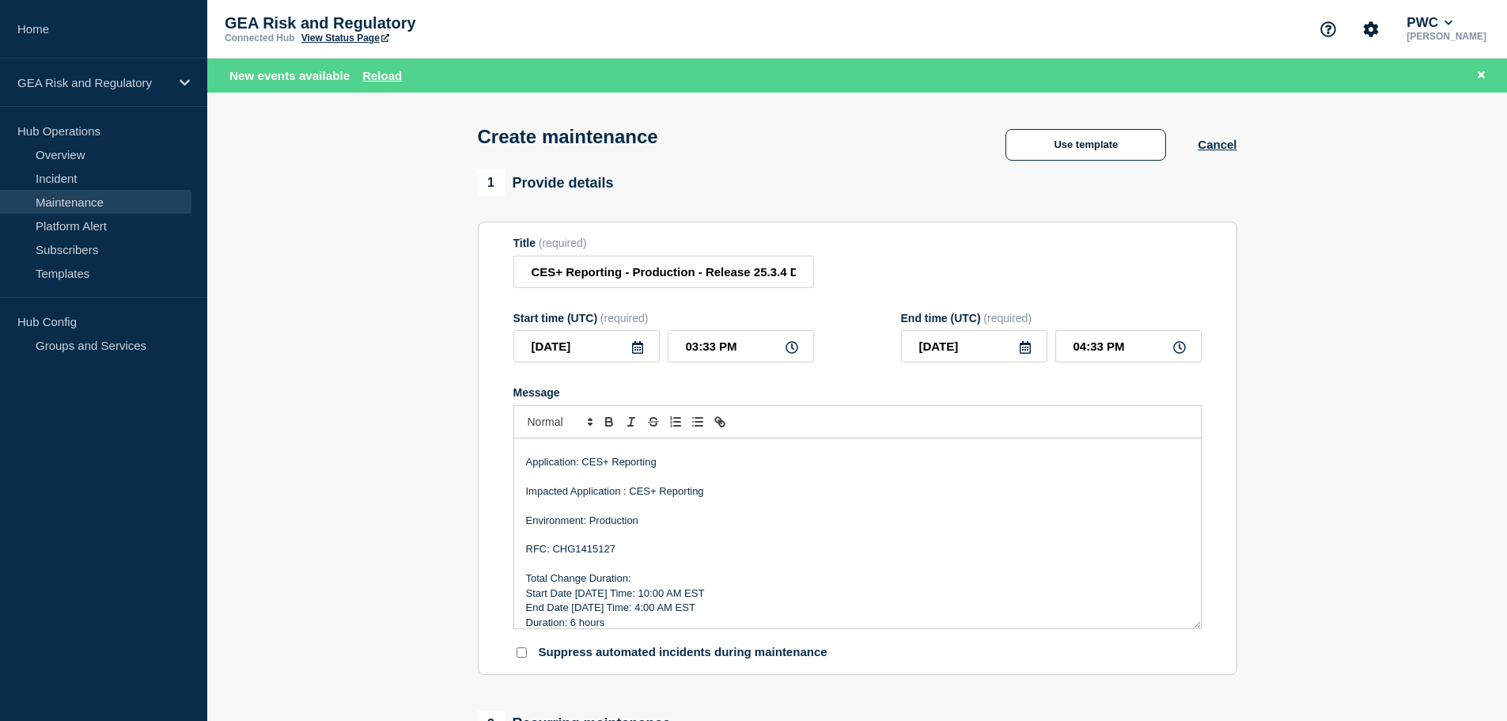
click at [642, 352] on icon at bounding box center [637, 347] width 11 height 13
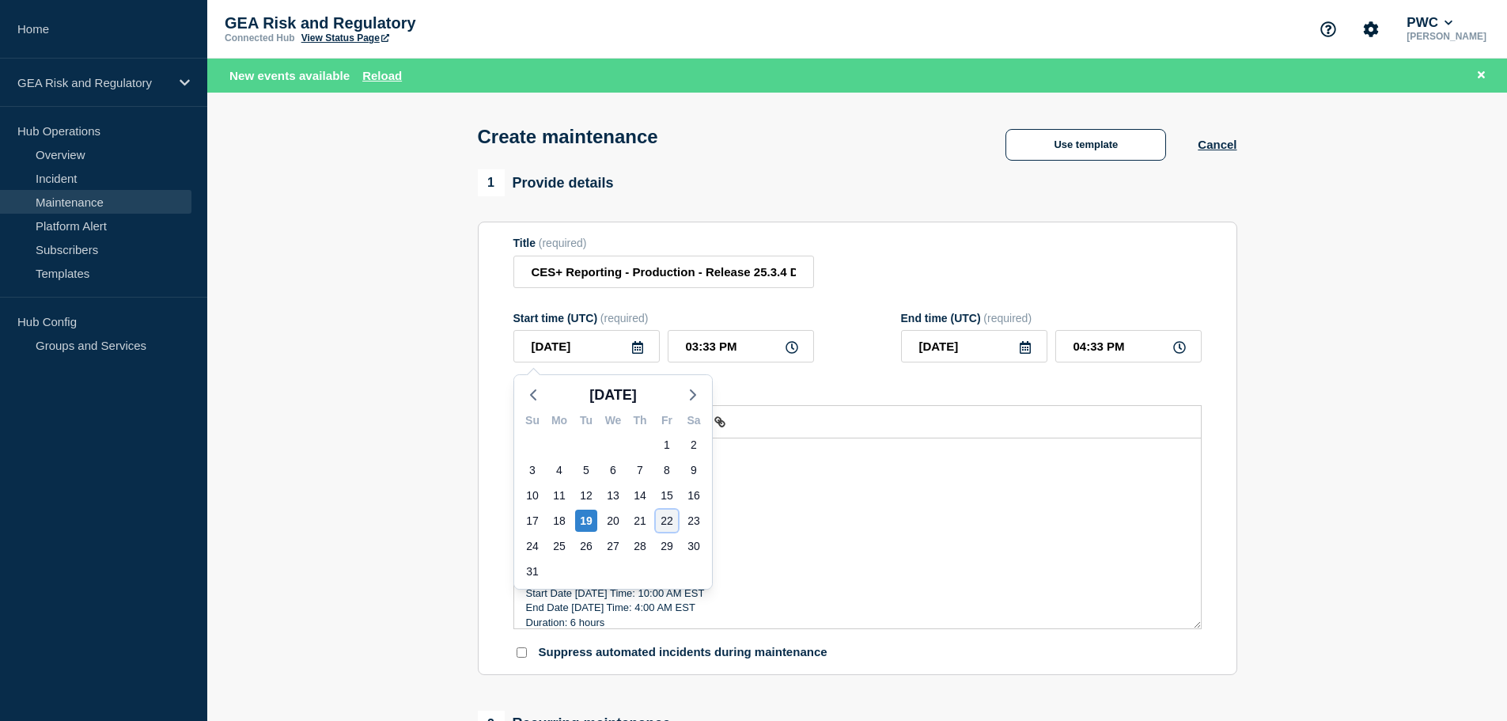
click at [668, 523] on div "22" at bounding box center [667, 520] width 22 height 22
type input "[DATE]"
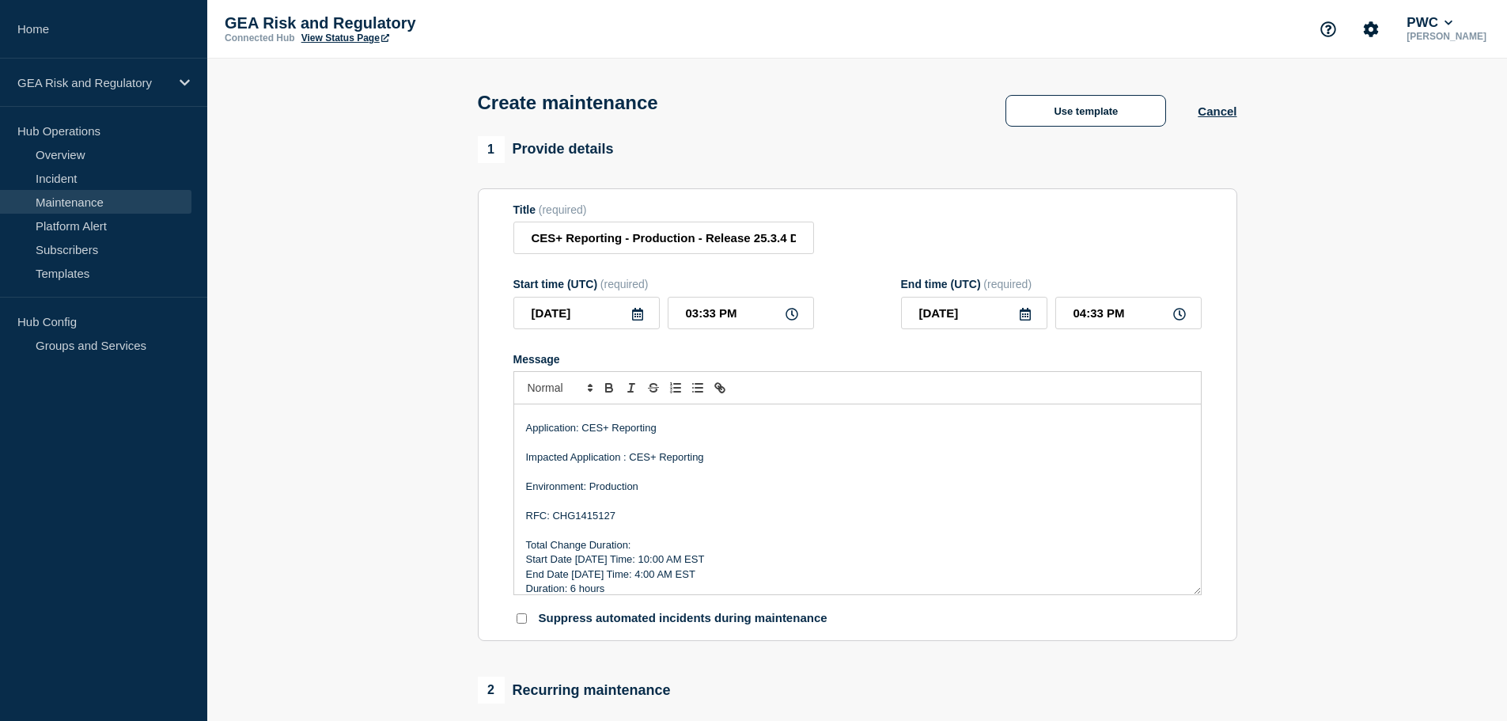
click at [599, 517] on p "RFC: CHG1415127" at bounding box center [857, 516] width 663 height 14
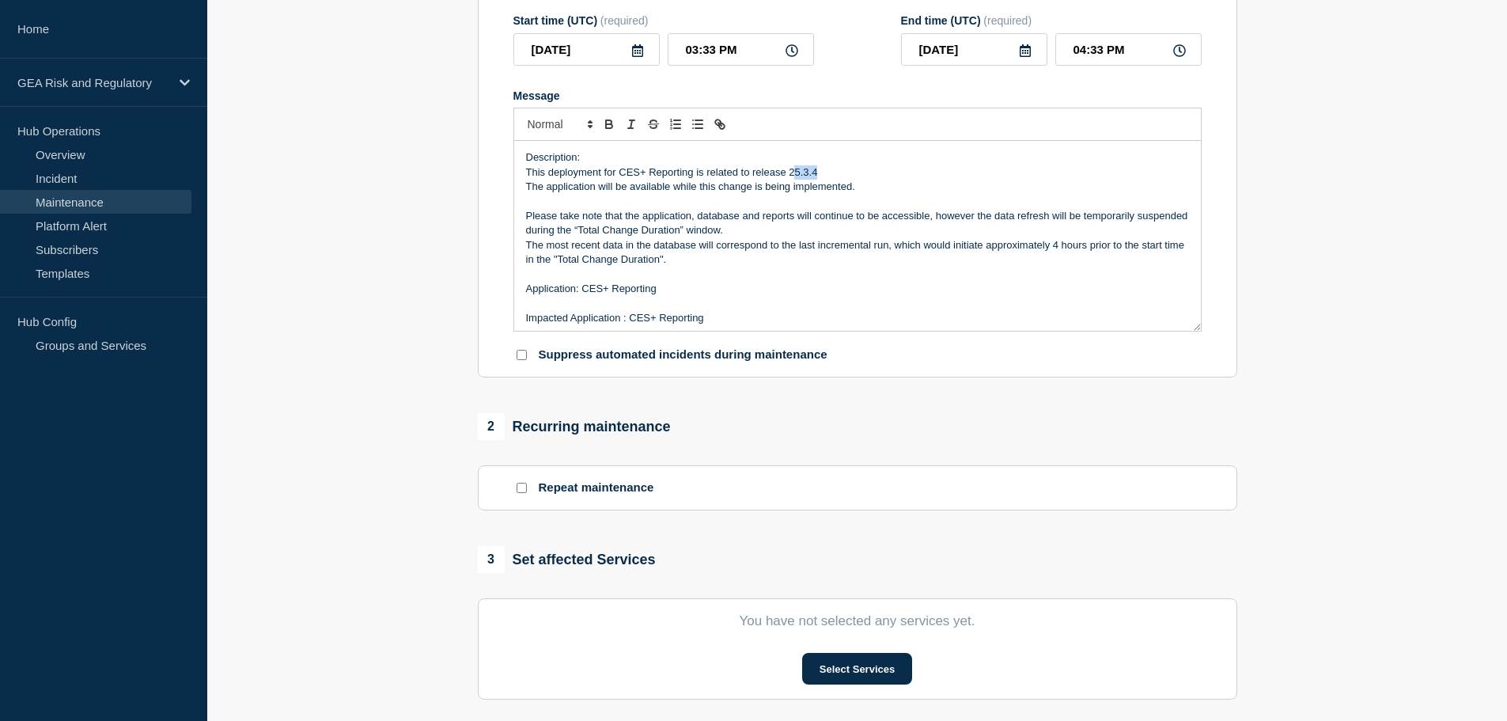
drag, startPoint x: 816, startPoint y: 179, endPoint x: 794, endPoint y: 176, distance: 22.3
click at [794, 176] on p "This deployment for CES+ Reporting is related to release 25.3.4" at bounding box center [857, 172] width 663 height 14
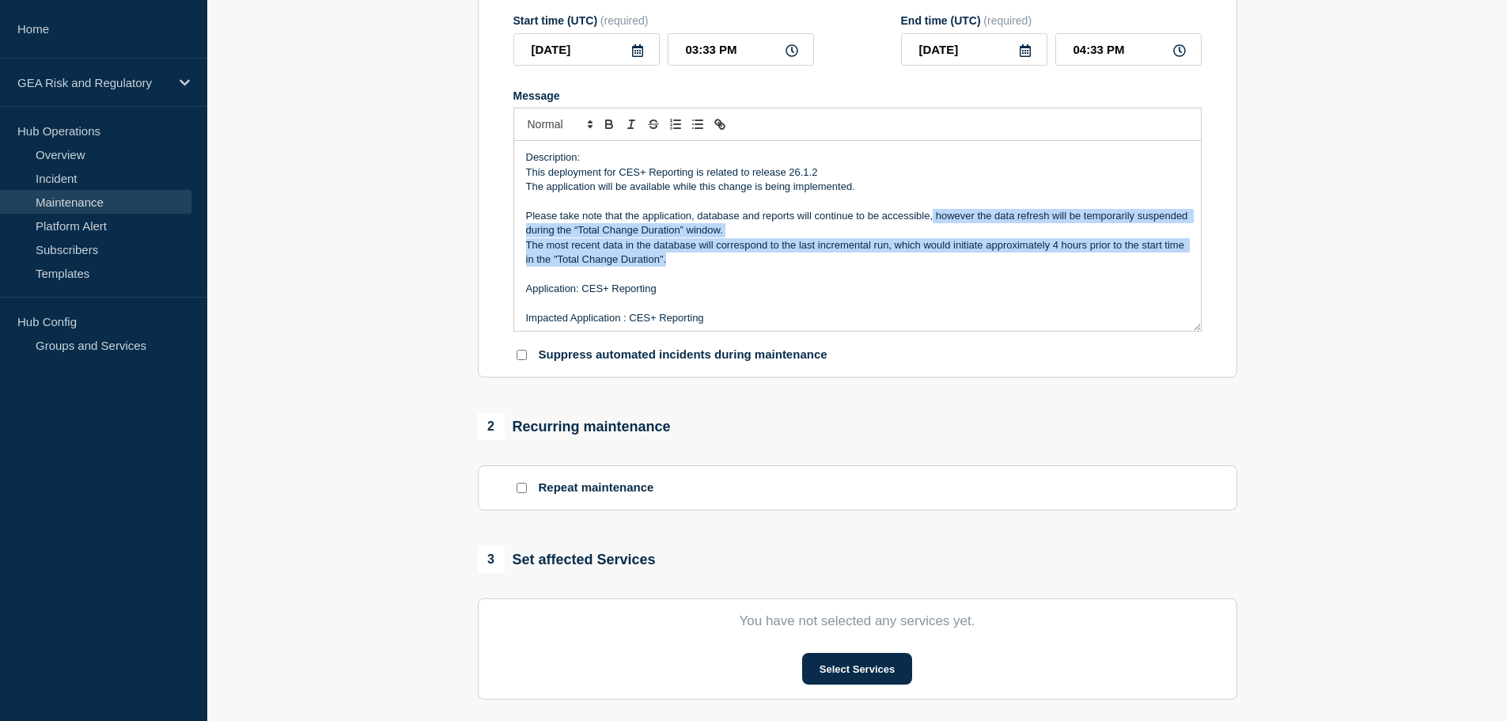
drag, startPoint x: 932, startPoint y: 215, endPoint x: 938, endPoint y: 257, distance: 42.4
click at [938, 257] on div "Description: This deployment for CES+ Reporting is related to release 26.1.2 Th…" at bounding box center [857, 236] width 686 height 190
click at [1053, 247] on p "The most recent data in the database will correspond to the last incremental ru…" at bounding box center [857, 252] width 663 height 29
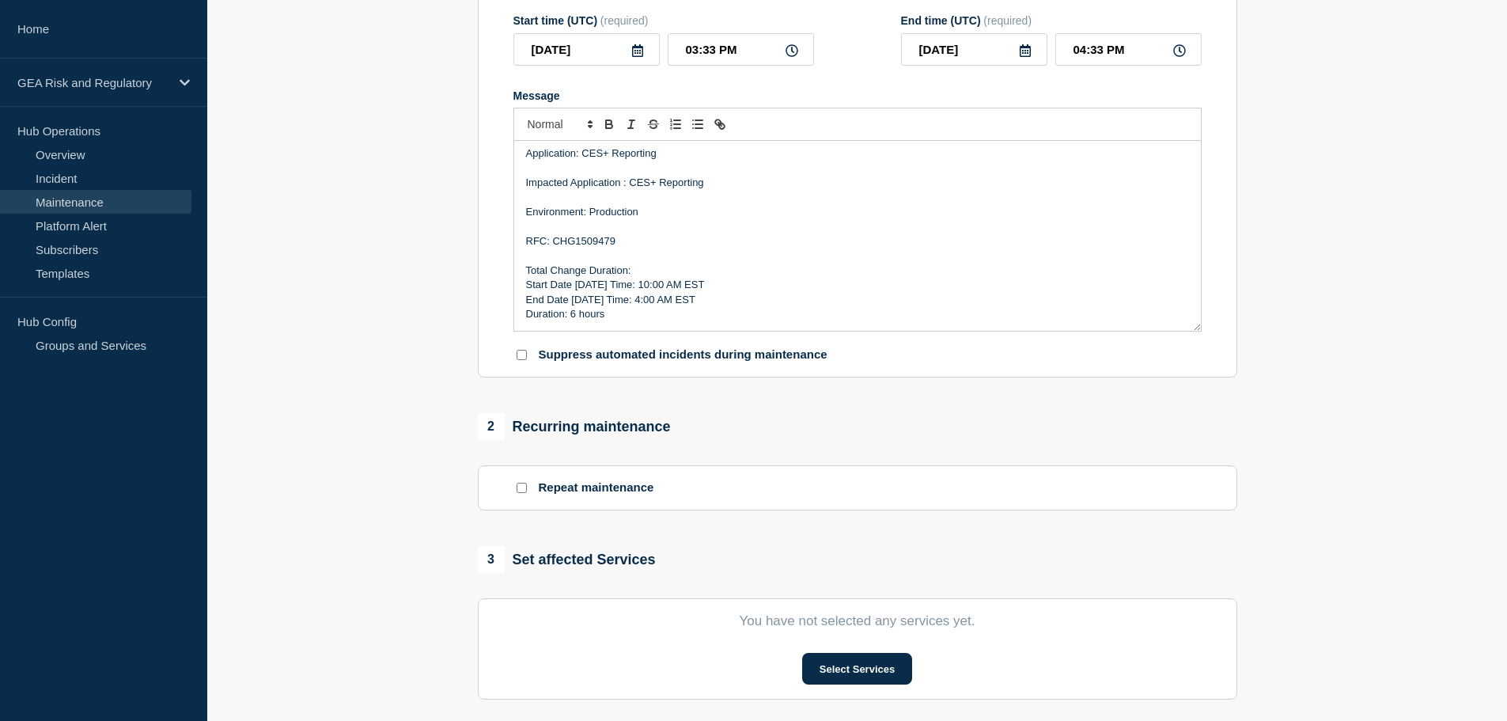
scroll to position [136, 0]
drag, startPoint x: 584, startPoint y: 282, endPoint x: 576, endPoint y: 282, distance: 8.7
click at [576, 282] on p "Start Date [DATE] Time: 10:00 AM EST" at bounding box center [857, 284] width 663 height 14
drag, startPoint x: 586, startPoint y: 302, endPoint x: 573, endPoint y: 303, distance: 13.5
click at [573, 303] on p "End Date [DATE] Time: 4:00 AM EST" at bounding box center [857, 299] width 663 height 14
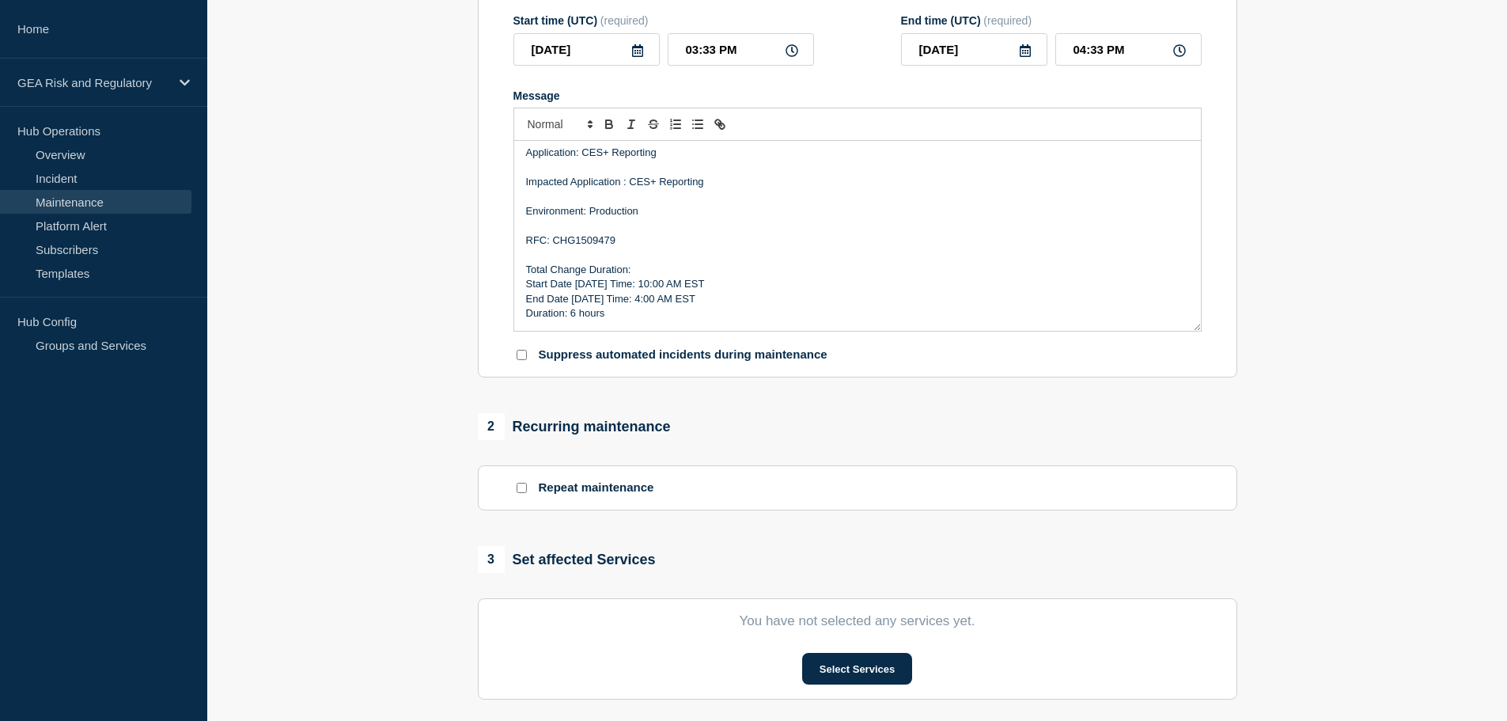
click at [694, 288] on p "Start Date [DATE] Time: 10:00 AM EST" at bounding box center [857, 284] width 663 height 14
click at [683, 301] on p "End Date [DATE] Time: 4:00 AM EST" at bounding box center [857, 299] width 663 height 14
click at [656, 315] on p "Duration: 6 hours" at bounding box center [857, 313] width 663 height 14
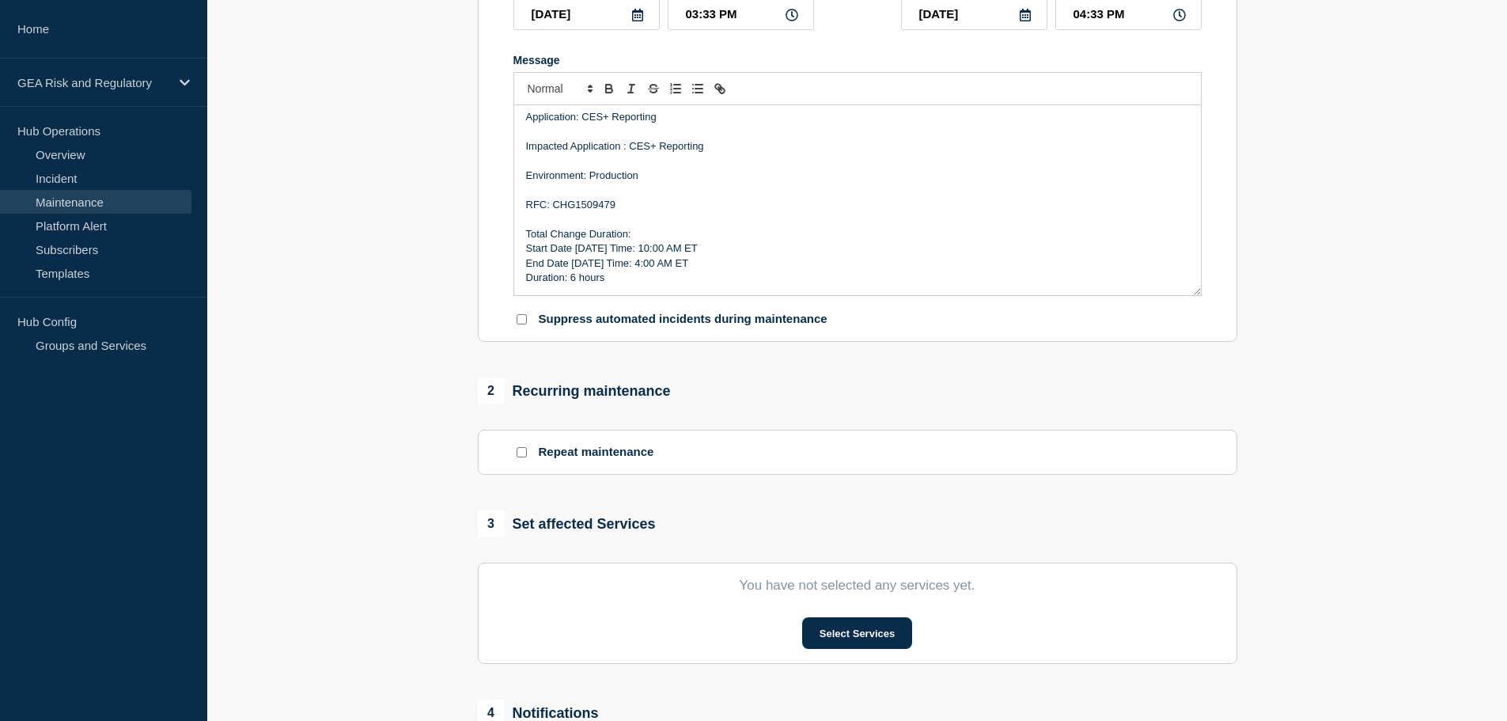
scroll to position [395, 0]
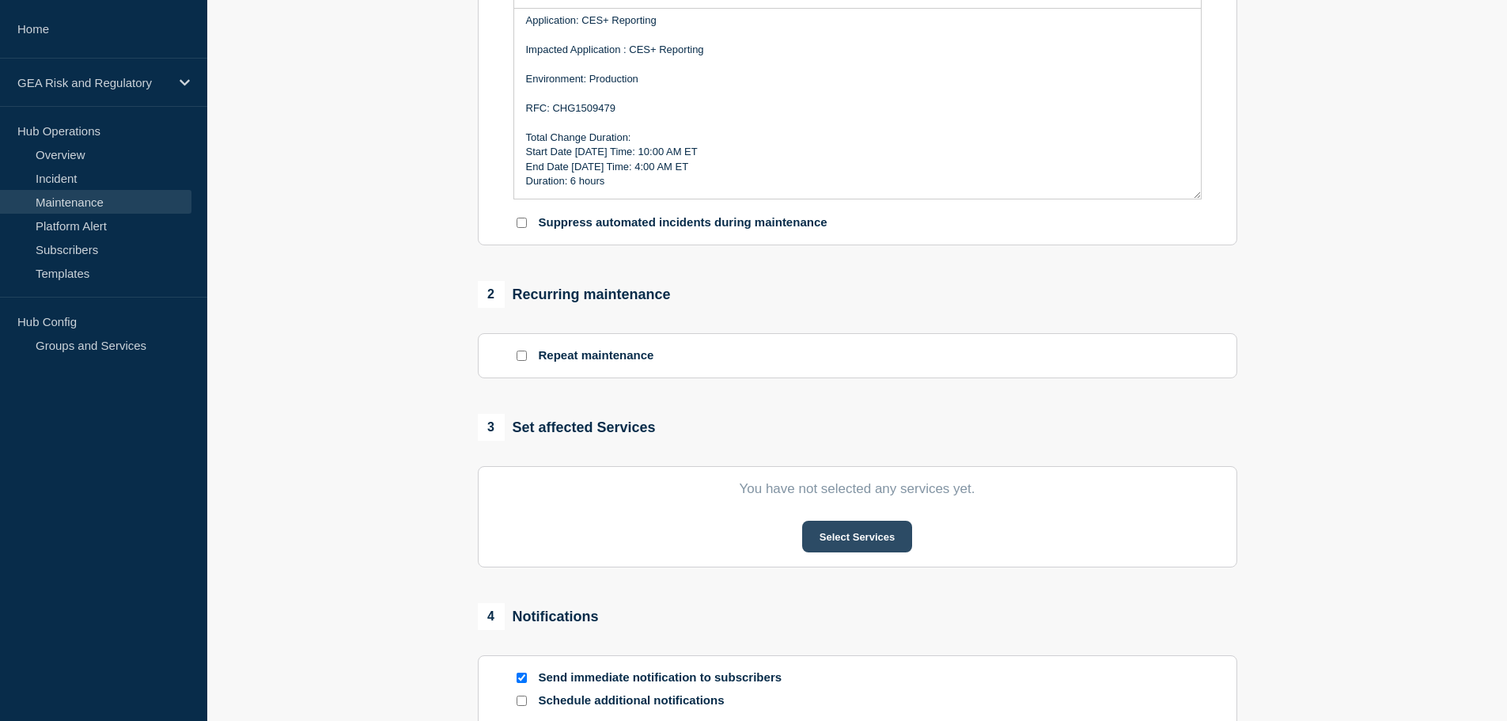
click at [903, 539] on button "Select Services" at bounding box center [857, 536] width 110 height 32
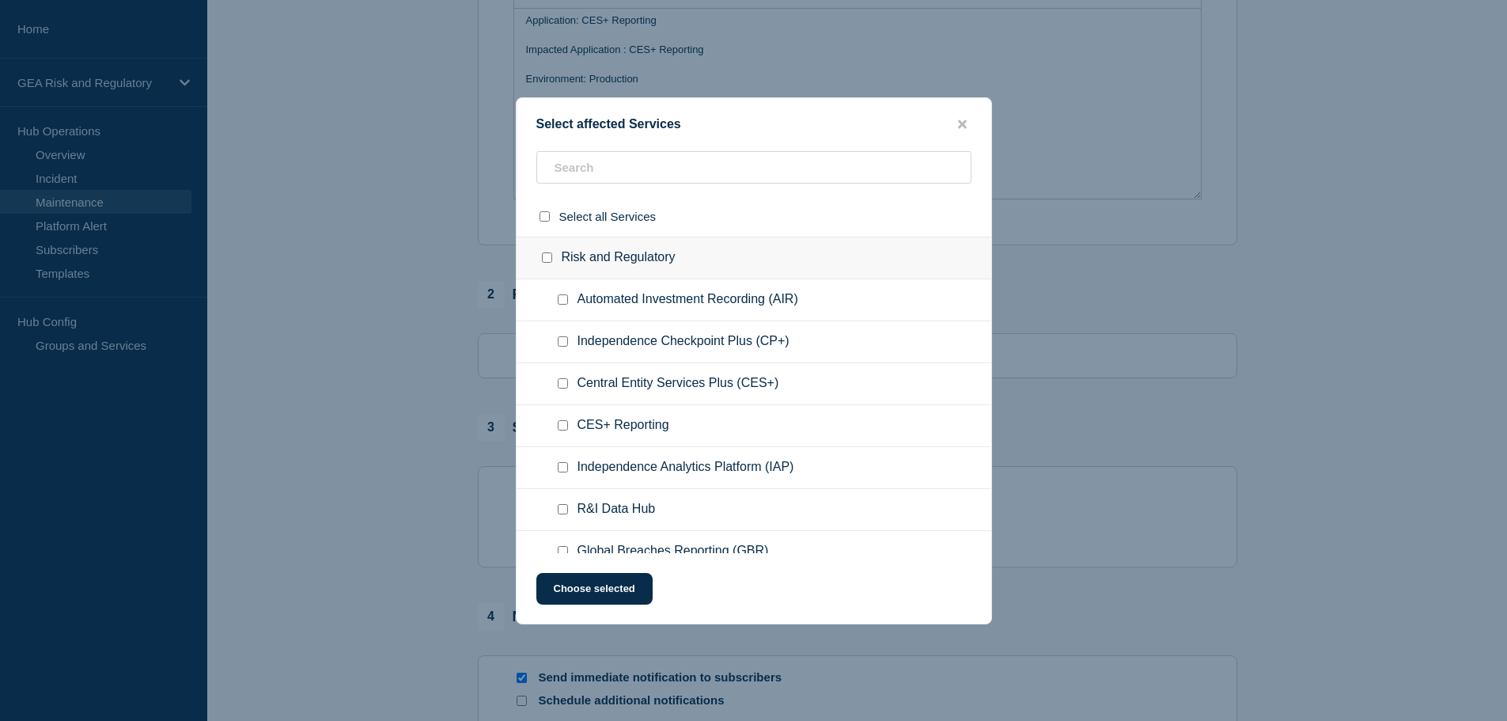
click at [565, 425] on input "CES+ Reporting checkbox" at bounding box center [563, 425] width 10 height 10
checkbox input "true"
click at [611, 584] on button "Choose selected" at bounding box center [594, 589] width 116 height 32
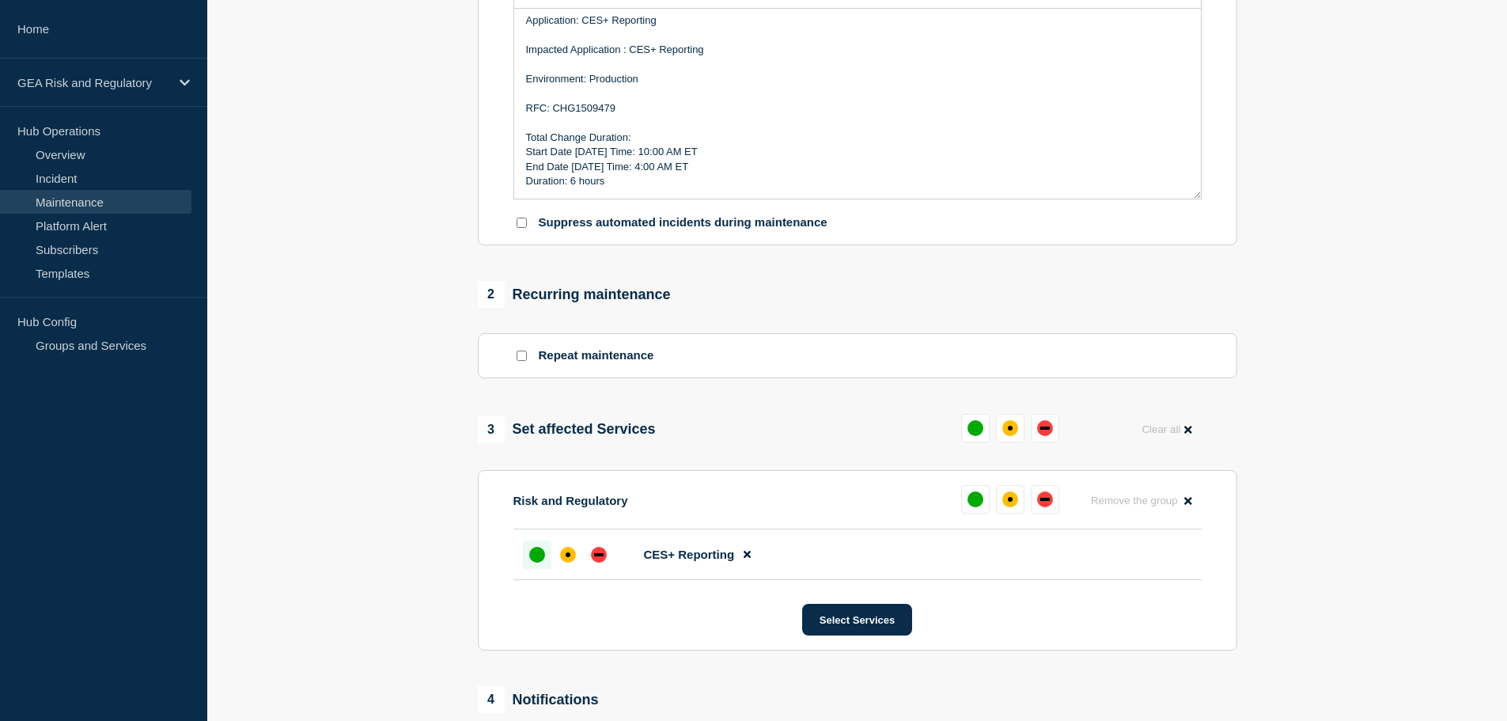
click at [543, 557] on div "up" at bounding box center [537, 555] width 16 height 16
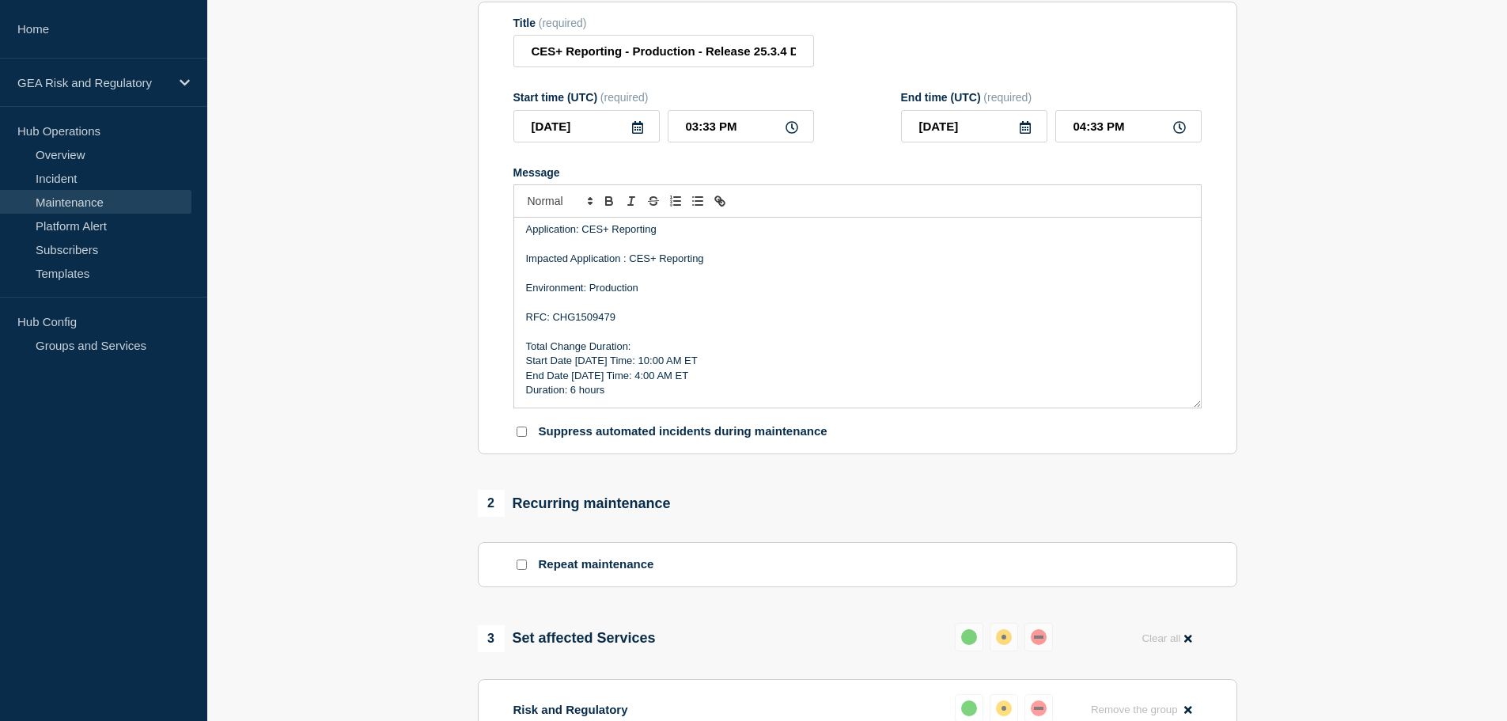
scroll to position [132, 0]
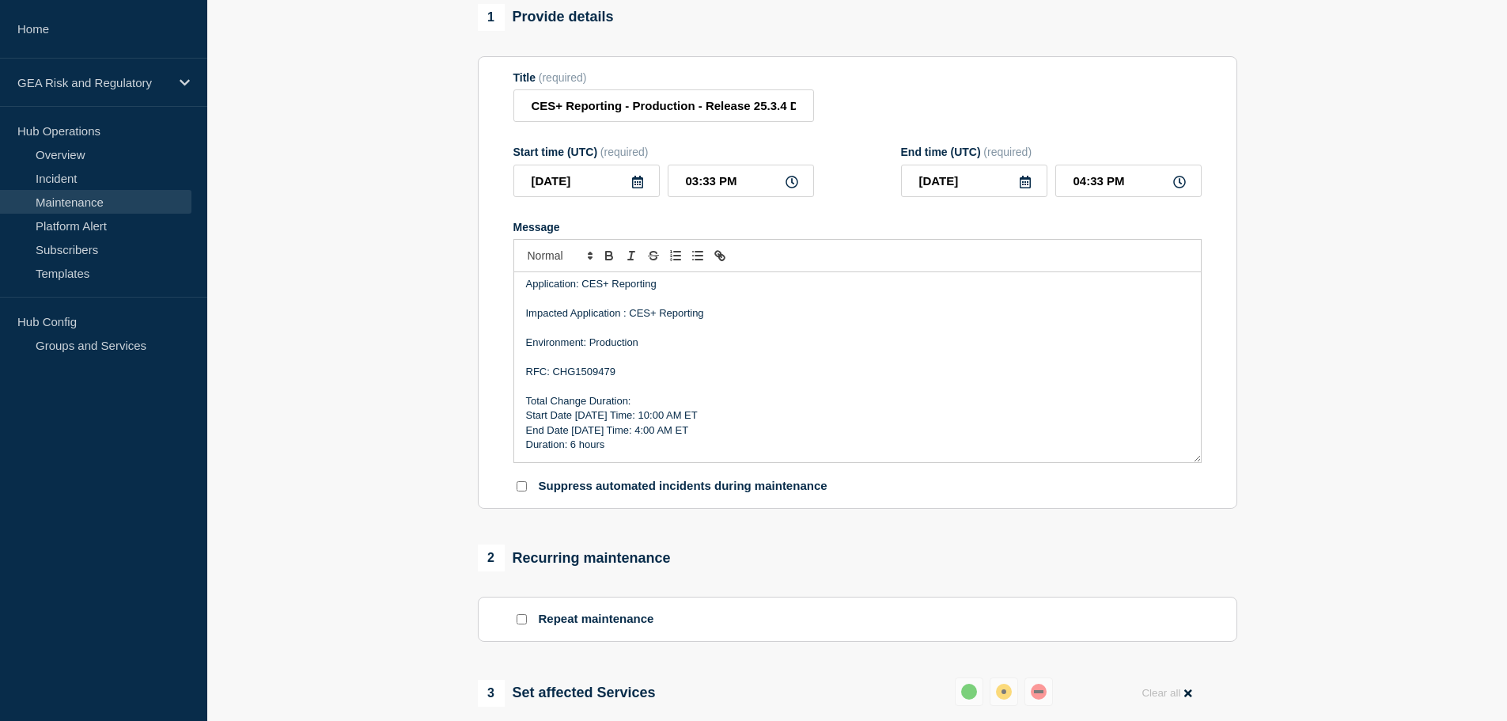
click at [637, 185] on icon at bounding box center [637, 182] width 11 height 13
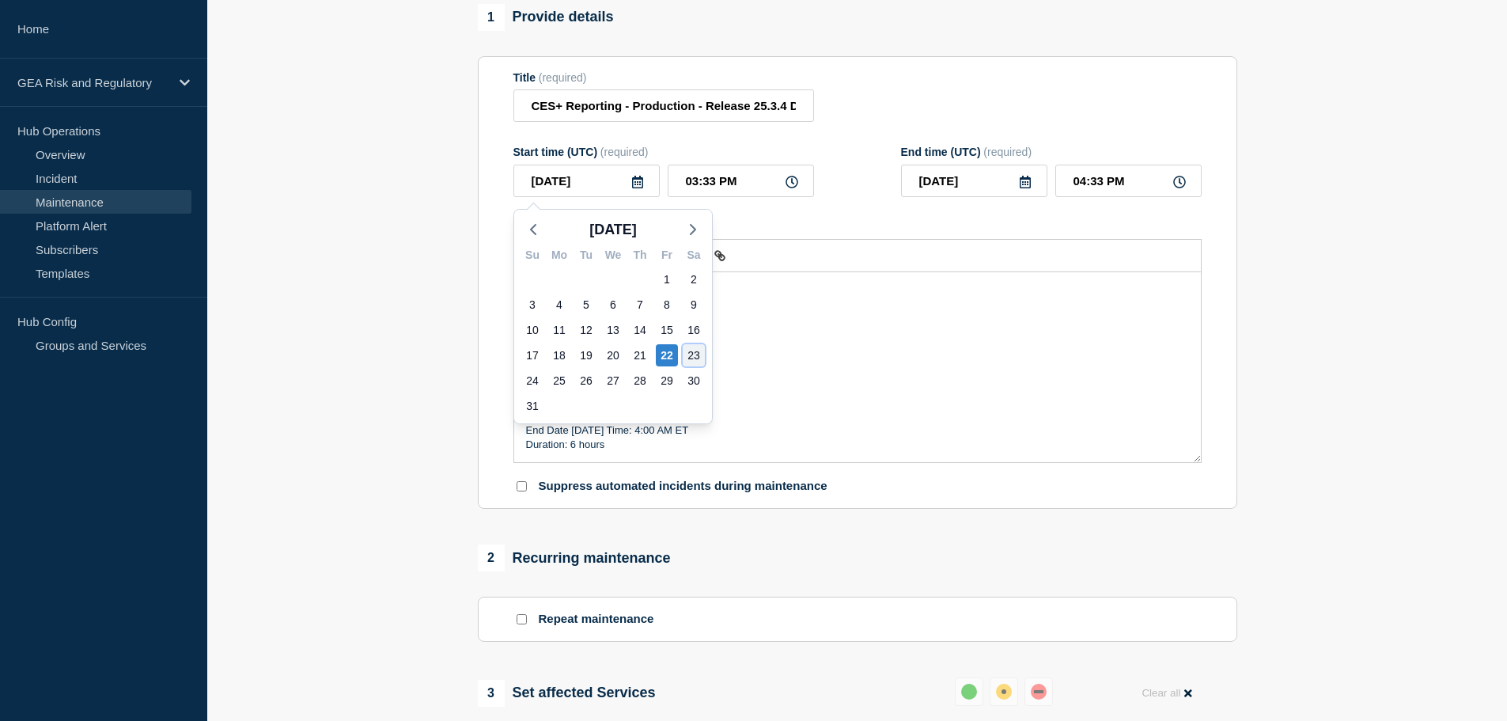
click at [690, 357] on div "23" at bounding box center [694, 355] width 22 height 22
type input "[DATE]"
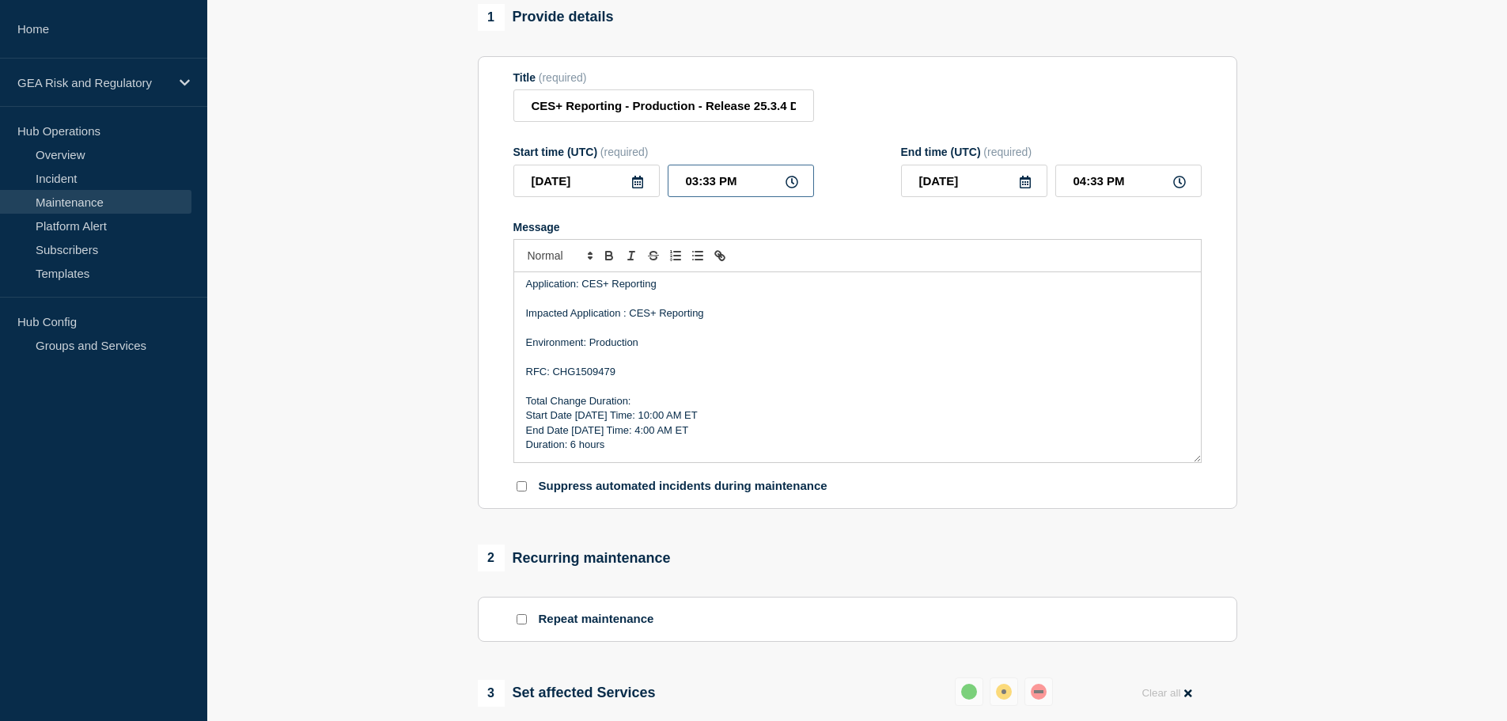
click at [675, 184] on input "03:33 PM" at bounding box center [741, 181] width 146 height 32
type input "02:33 PM"
type input "03:33 PM"
type input "02:03 PM"
type input "03:03 PM"
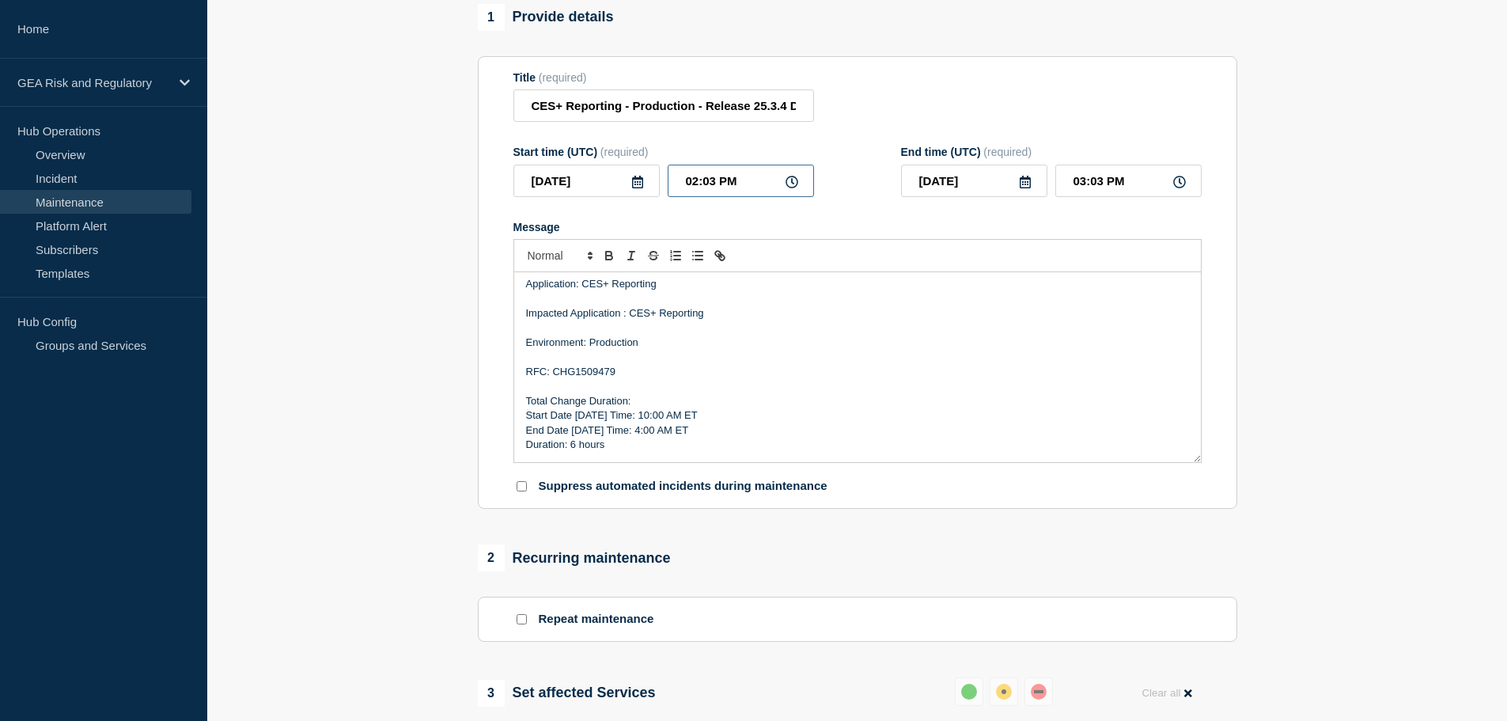
type input "02:00 PM"
type input "03:00 PM"
type input "02:00 AM"
click at [1067, 187] on input "03:00 AM" at bounding box center [1128, 181] width 146 height 32
type input "08:00 AM"
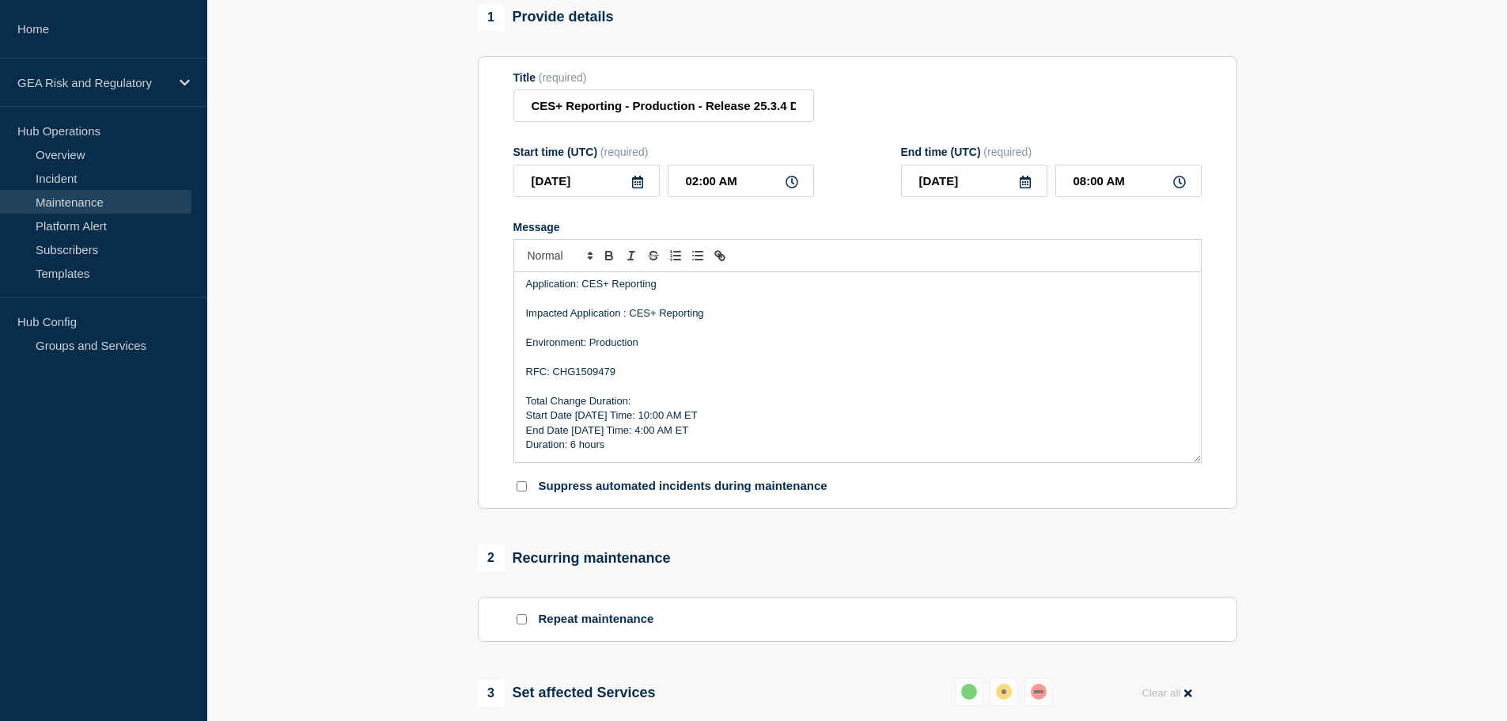
click at [721, 433] on p "End Date [DATE] Time: 4:00 AM ET" at bounding box center [857, 430] width 663 height 14
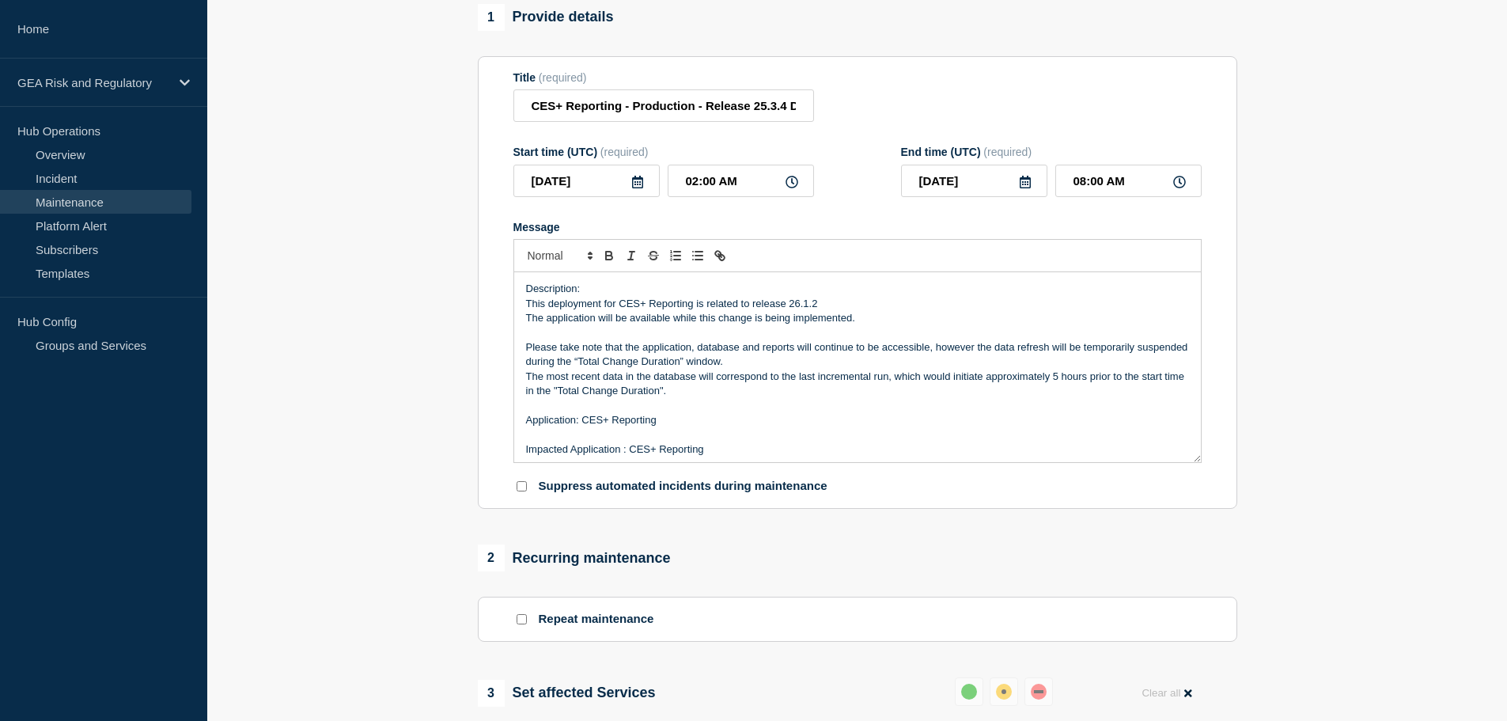
scroll to position [659, 0]
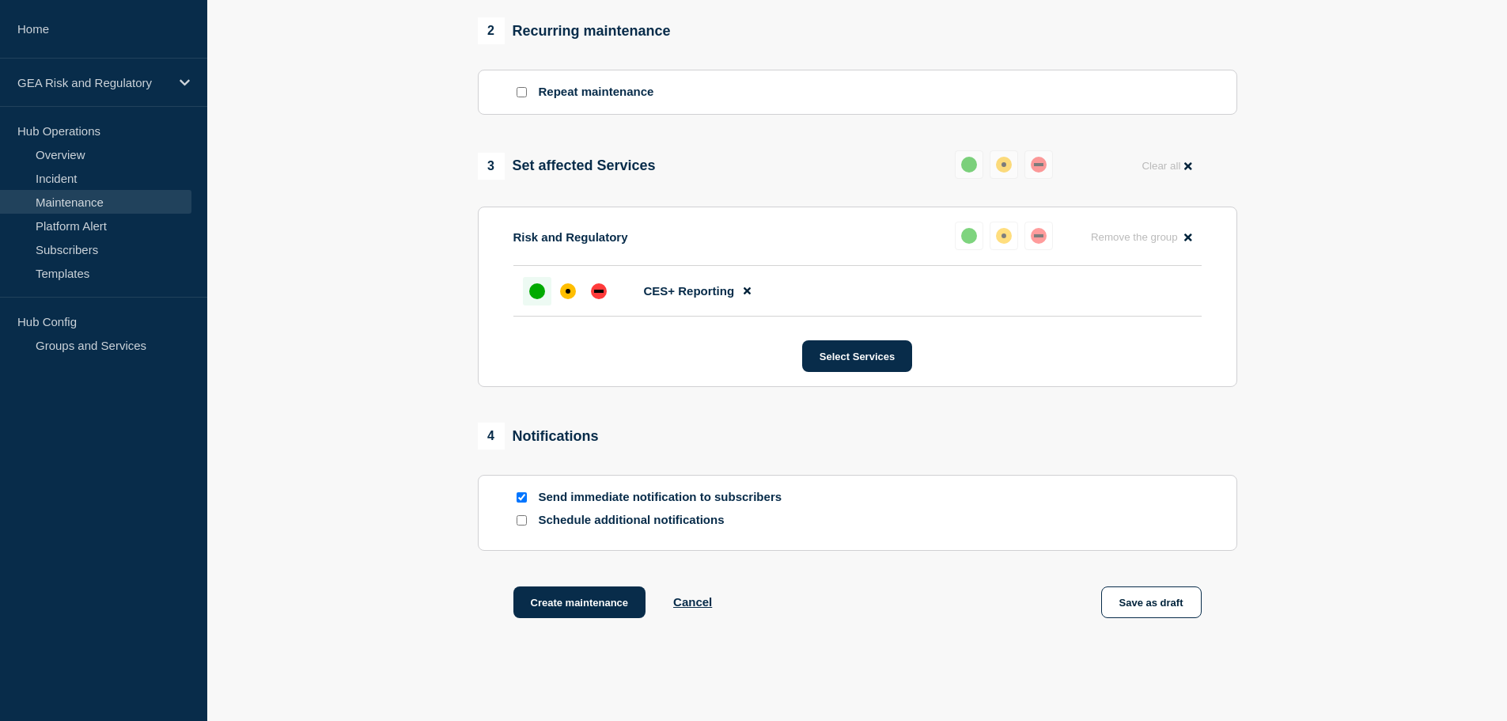
click at [519, 521] on input "Schedule additional notifications" at bounding box center [521, 520] width 10 height 10
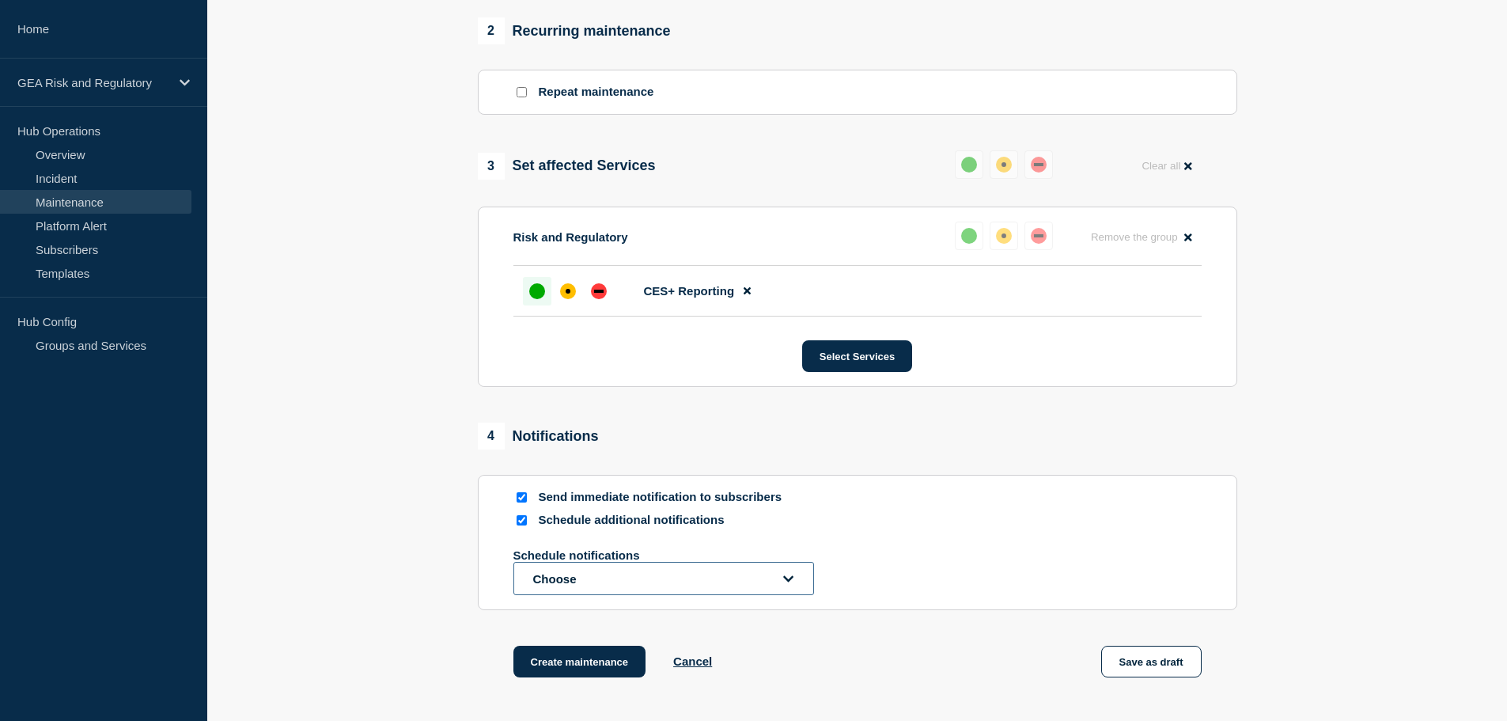
click at [553, 572] on button "Choose" at bounding box center [663, 578] width 301 height 33
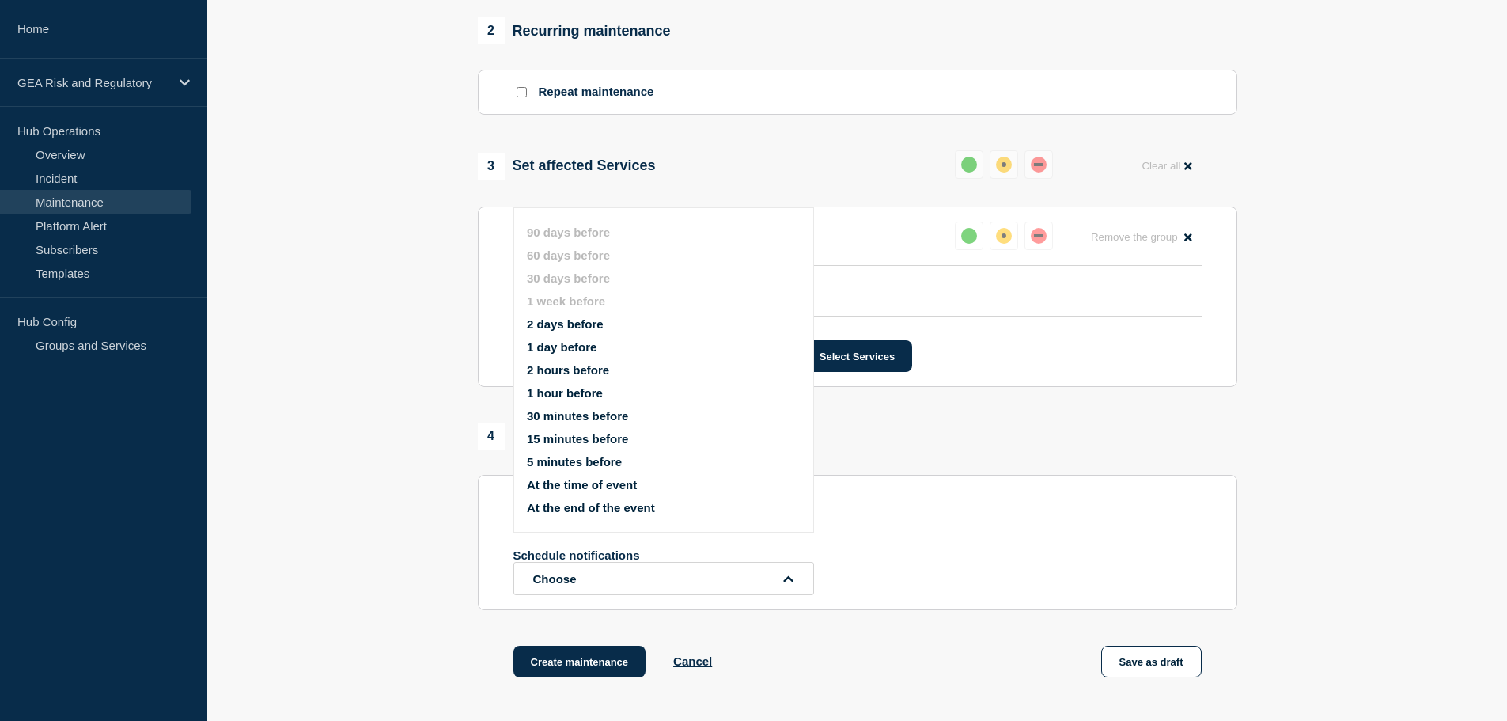
click at [399, 542] on section "1 Provide details Title (required) CES+ Reporting - Production - Release 25.3.4…" at bounding box center [856, 97] width 1299 height 1240
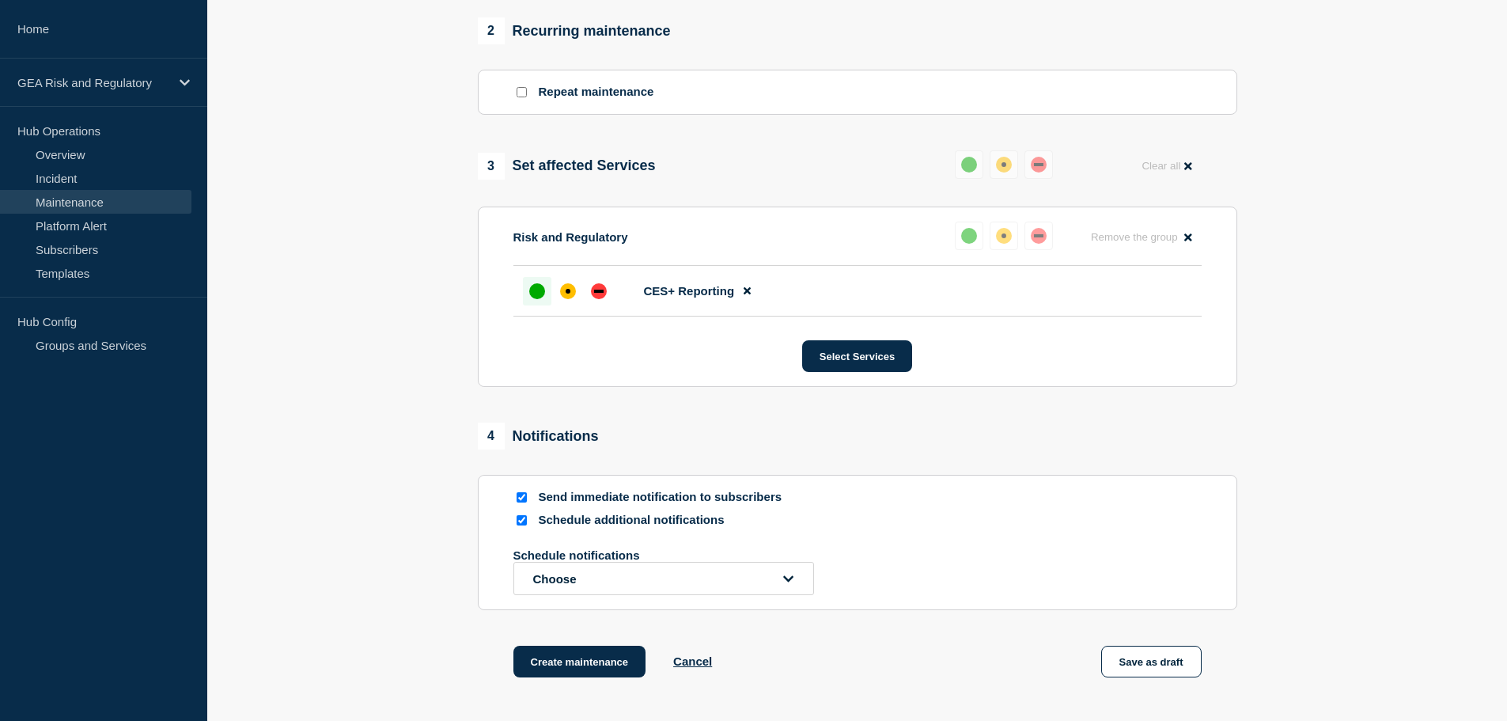
click at [521, 528] on div at bounding box center [521, 519] width 16 height 15
click at [524, 525] on input "Schedule additional notifications" at bounding box center [521, 520] width 10 height 10
checkbox input "false"
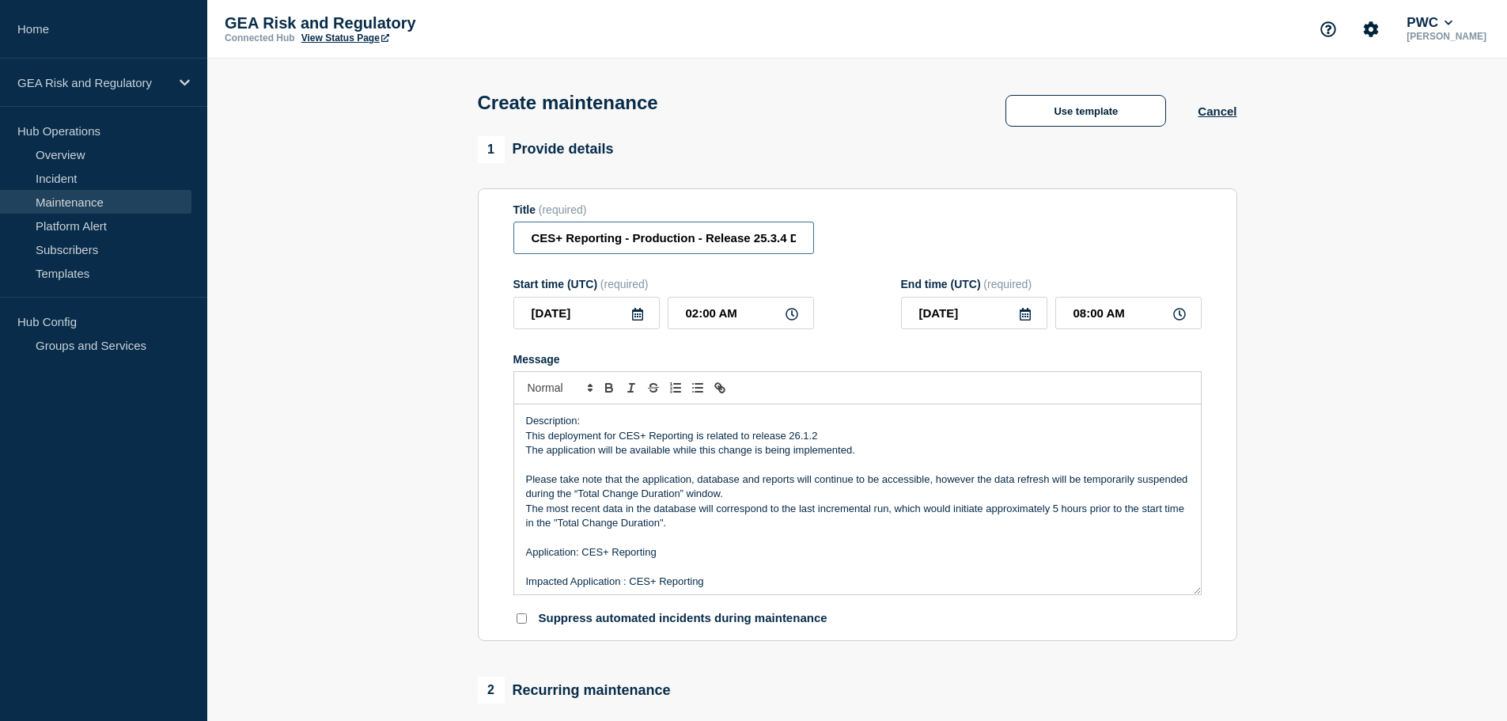
scroll to position [0, 9]
drag, startPoint x: 785, startPoint y: 240, endPoint x: 753, endPoint y: 240, distance: 32.4
click at [753, 240] on input "CES+ Reporting - Production - Release 25.3.4 Deployment" at bounding box center [663, 237] width 301 height 32
click at [785, 246] on input "CES+ Reporting - Production - Release 26.1.2 Deployment" at bounding box center [663, 237] width 301 height 32
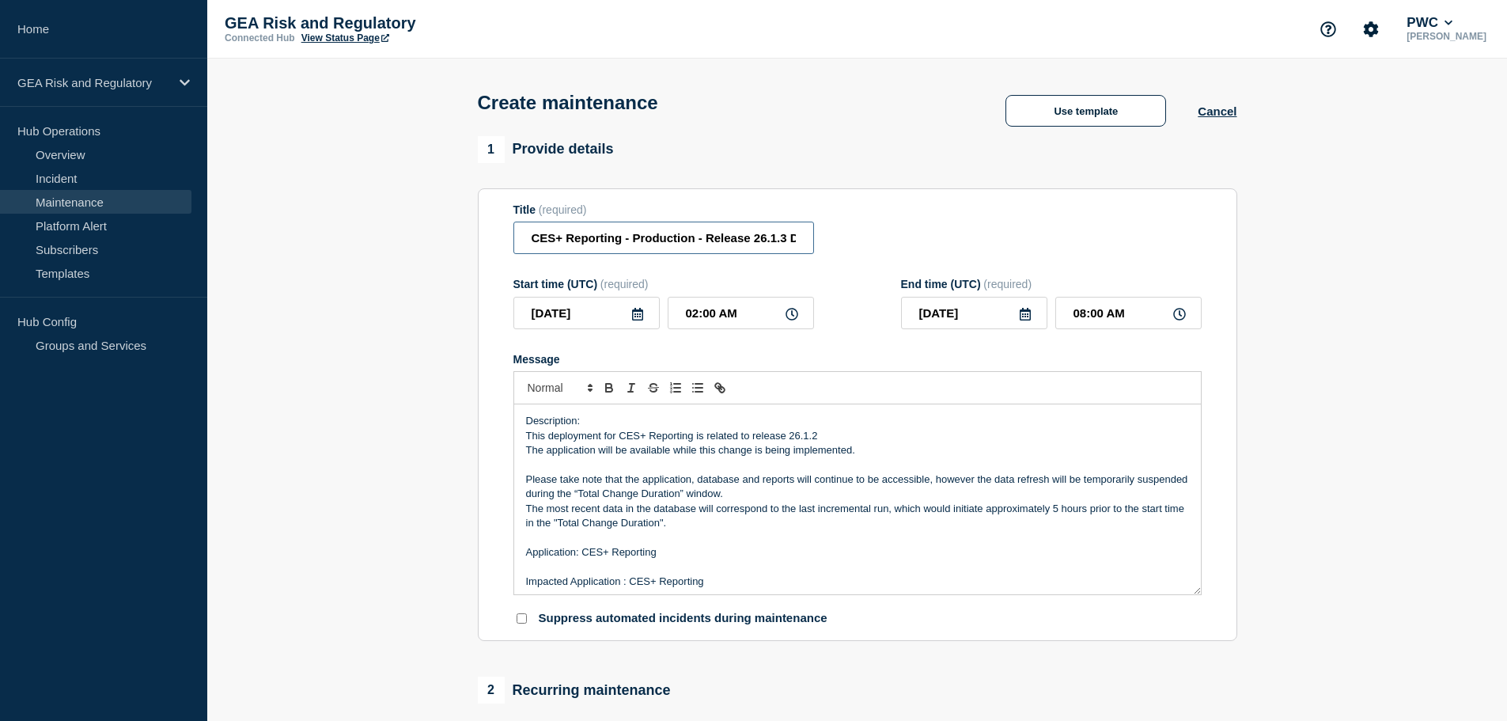
type input "CES+ Reporting - Production - Release 26.1.3 Deployment"
click at [818, 434] on p "This deployment for CES+ Reporting is related to release 26.1.2" at bounding box center [857, 436] width 663 height 14
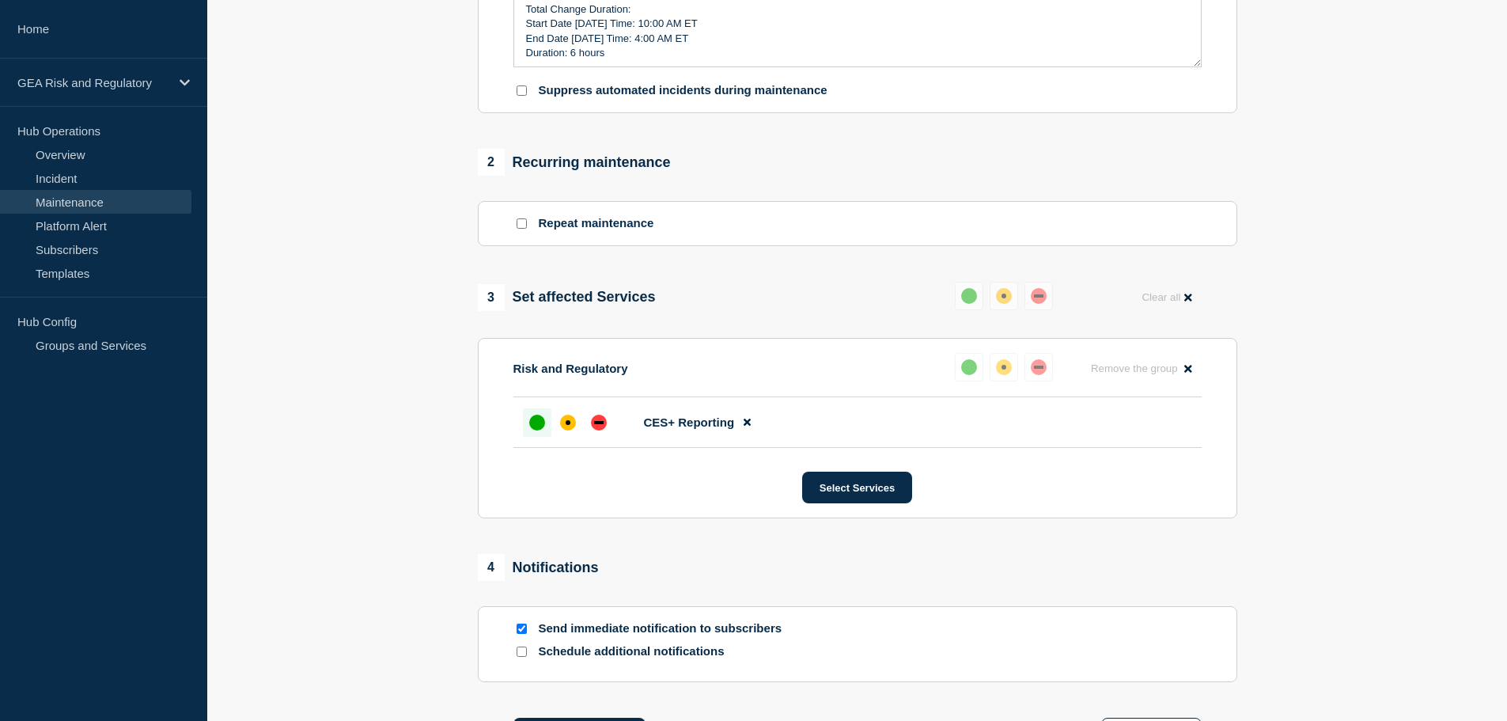
scroll to position [136, 0]
click at [573, 437] on div at bounding box center [568, 422] width 28 height 28
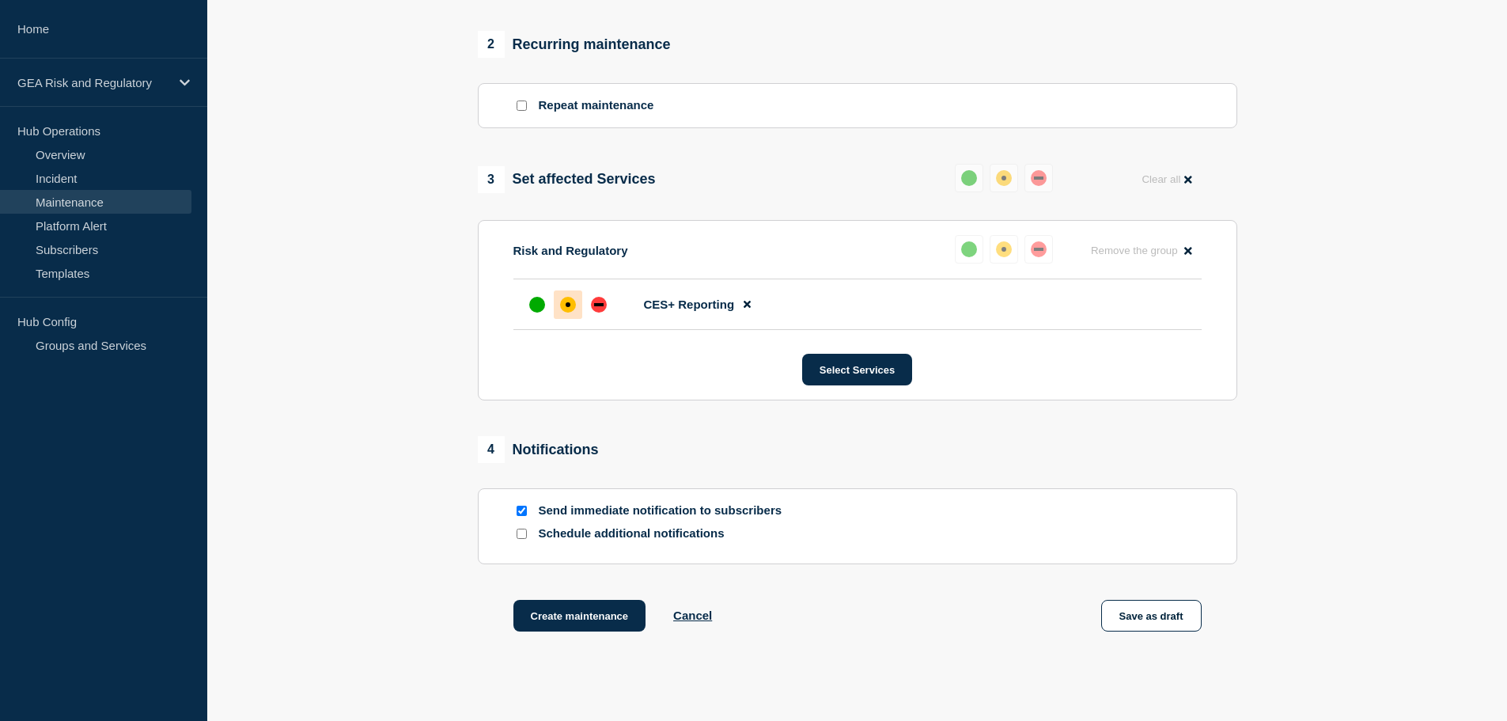
scroll to position [742, 0]
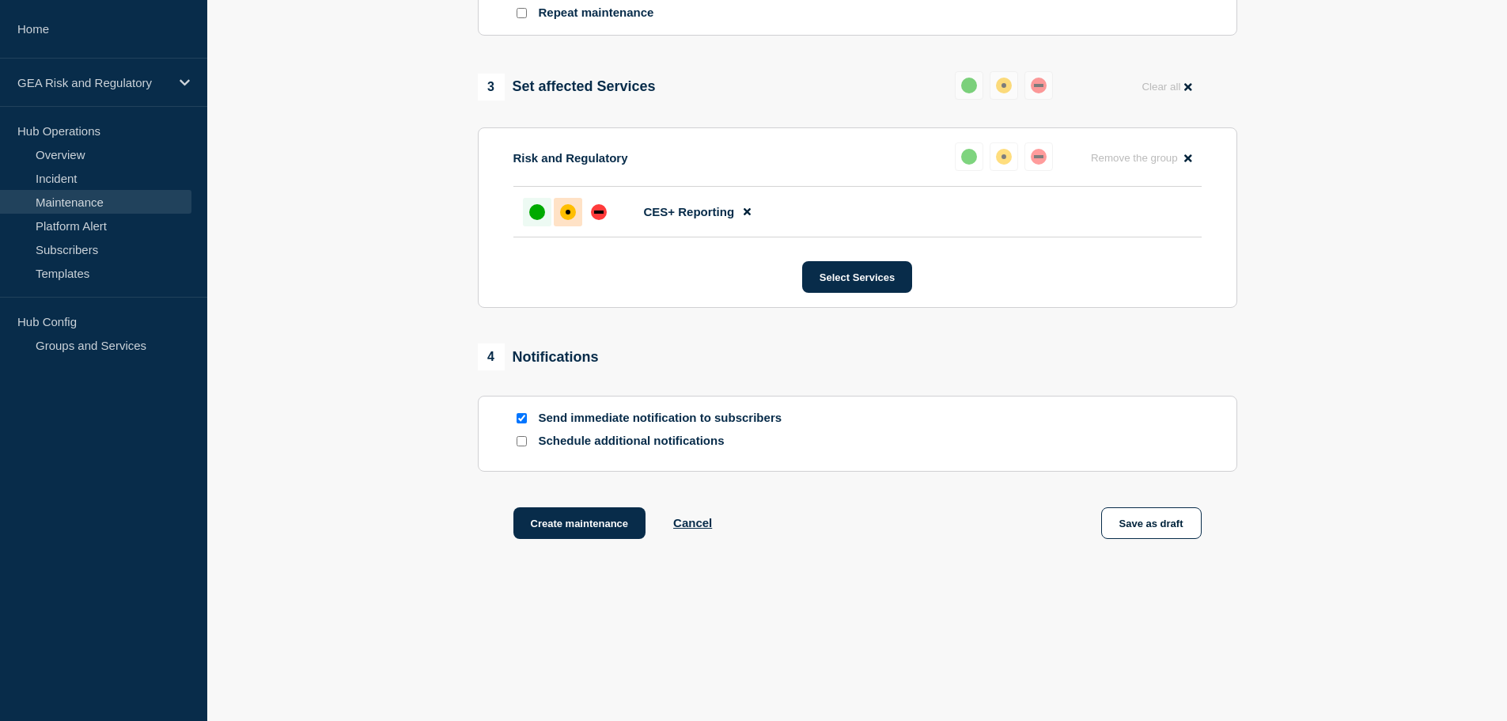
click at [547, 200] on div at bounding box center [537, 212] width 28 height 28
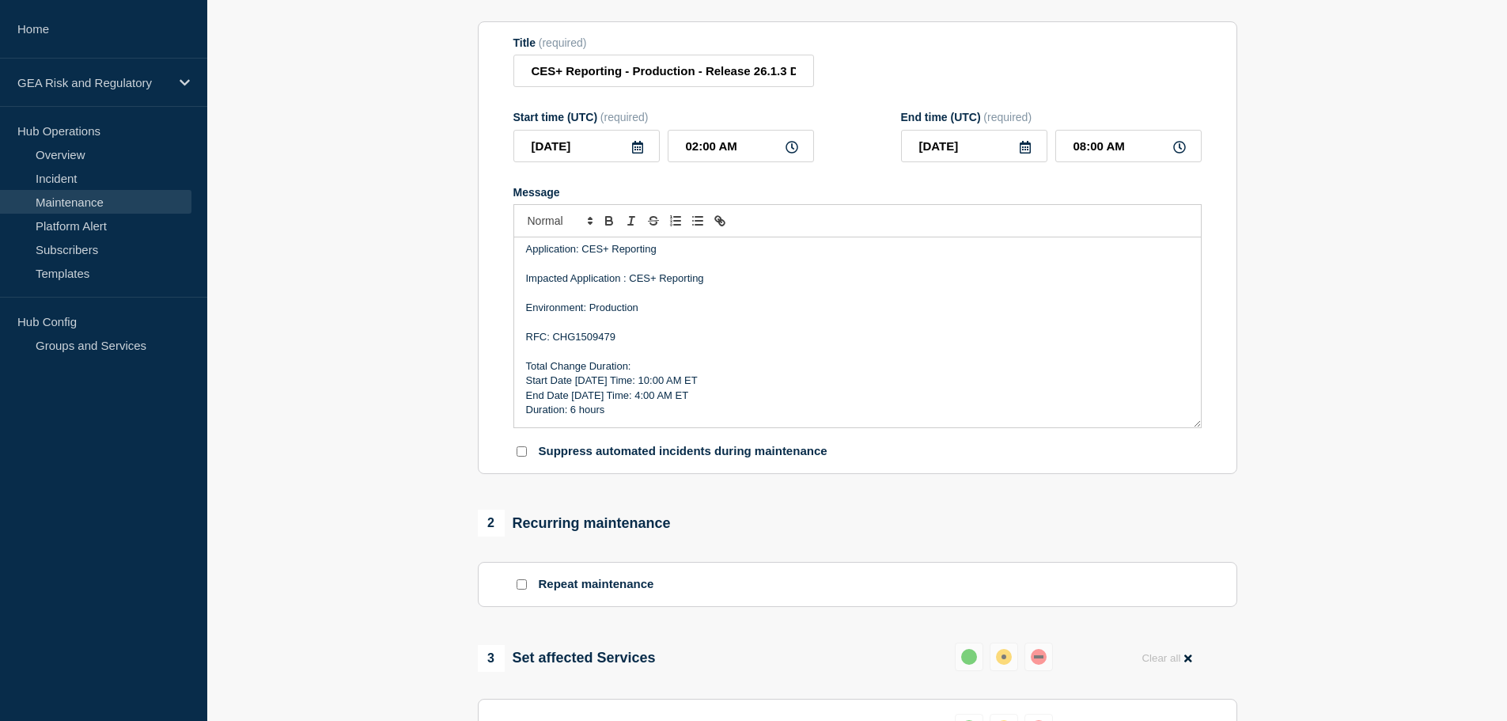
scroll to position [659, 0]
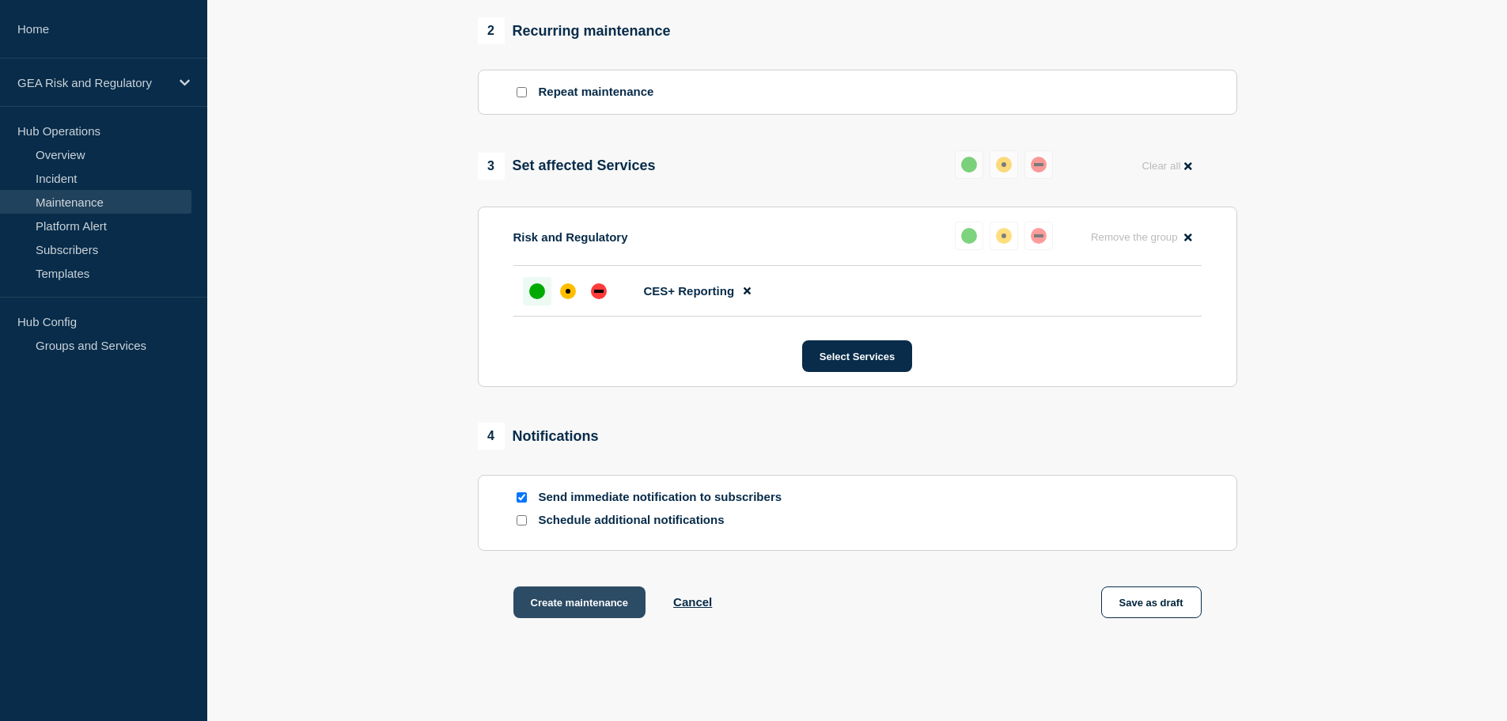
click at [581, 615] on button "Create maintenance" at bounding box center [579, 602] width 133 height 32
